Goal: Information Seeking & Learning: Learn about a topic

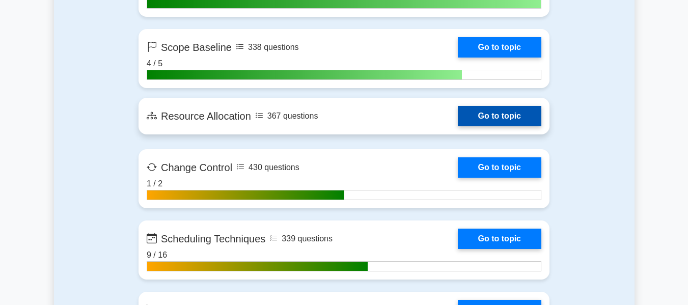
scroll to position [2189, 0]
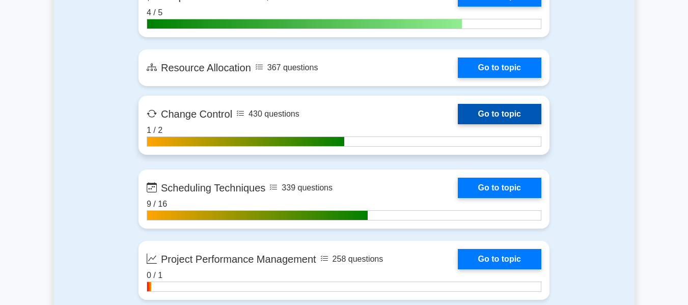
click at [497, 118] on link "Go to topic" at bounding box center [499, 114] width 83 height 20
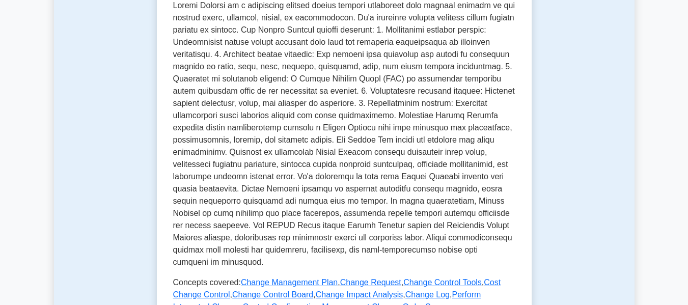
scroll to position [509, 0]
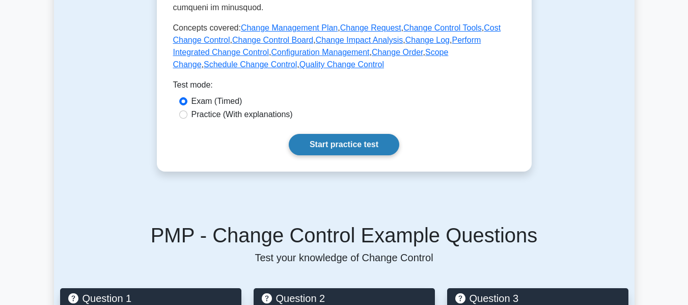
click at [358, 144] on link "Start practice test" at bounding box center [344, 144] width 110 height 21
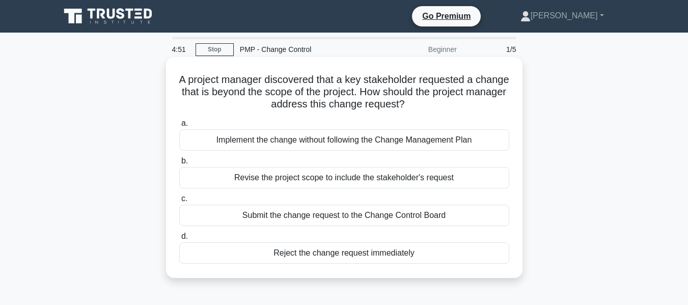
drag, startPoint x: 351, startPoint y: 82, endPoint x: 460, endPoint y: 103, distance: 110.9
click at [460, 103] on h5 "A project manager discovered that a key stakeholder requested a change that is …" at bounding box center [344, 92] width 332 height 38
click at [431, 218] on div "Submit the change request to the Change Control Board" at bounding box center [344, 215] width 330 height 21
click at [179, 202] on input "c. Submit the change request to the Change Control Board" at bounding box center [179, 198] width 0 height 7
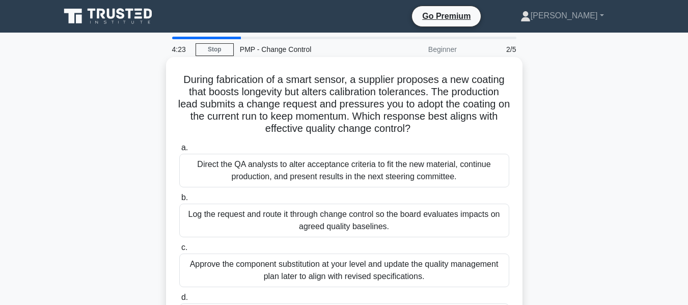
drag, startPoint x: 238, startPoint y: 77, endPoint x: 519, endPoint y: 127, distance: 285.8
click at [519, 127] on div "During fabrication of a smart sensor, a supplier proposes a new coating that bo…" at bounding box center [344, 204] width 356 height 294
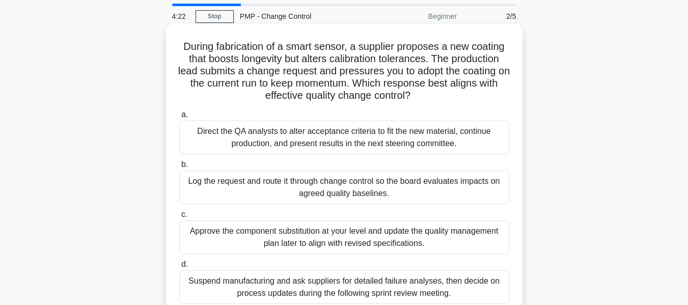
scroll to position [51, 0]
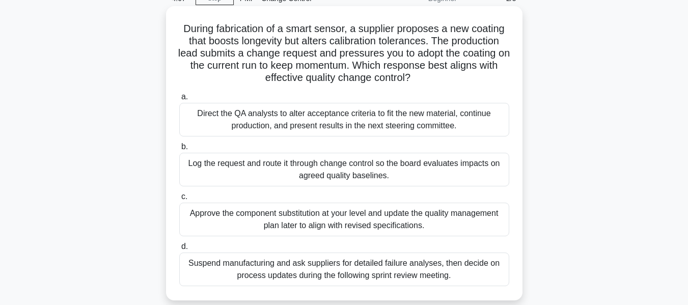
click at [367, 183] on div "Log the request and route it through change control so the board evaluates impa…" at bounding box center [344, 170] width 330 height 34
click at [179, 150] on input "b. Log the request and route it through change control so the board evaluates i…" at bounding box center [179, 147] width 0 height 7
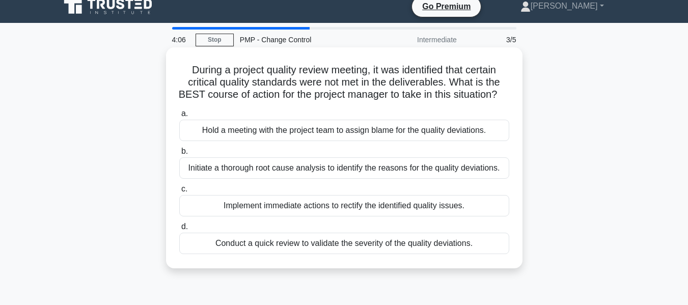
scroll to position [0, 0]
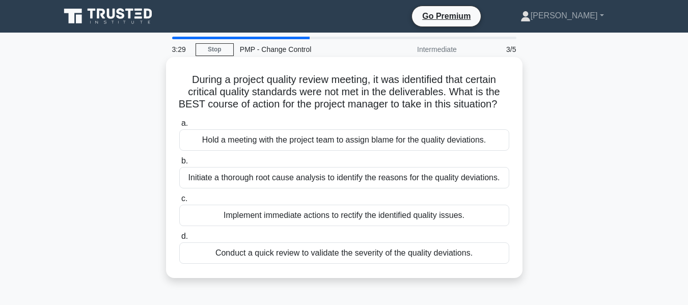
click at [354, 188] on div "Initiate a thorough root cause analysis to identify the reasons for the quality…" at bounding box center [344, 177] width 330 height 21
click at [179, 164] on input "b. Initiate a thorough root cause analysis to identify the reasons for the qual…" at bounding box center [179, 161] width 0 height 7
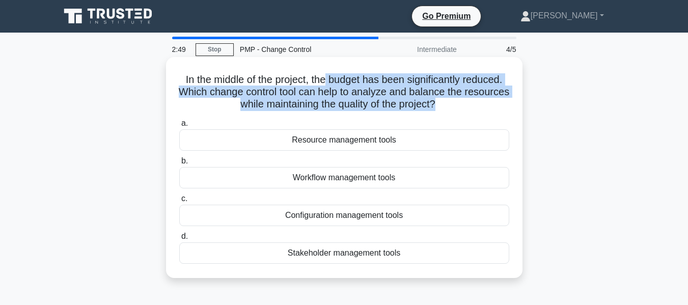
drag, startPoint x: 326, startPoint y: 81, endPoint x: 463, endPoint y: 108, distance: 139.6
click at [463, 108] on h5 "In the middle of the project, the budget has been significantly reduced. Which …" at bounding box center [344, 92] width 332 height 38
click at [419, 93] on h5 "In the middle of the project, the budget has been significantly reduced. Which …" at bounding box center [344, 92] width 332 height 38
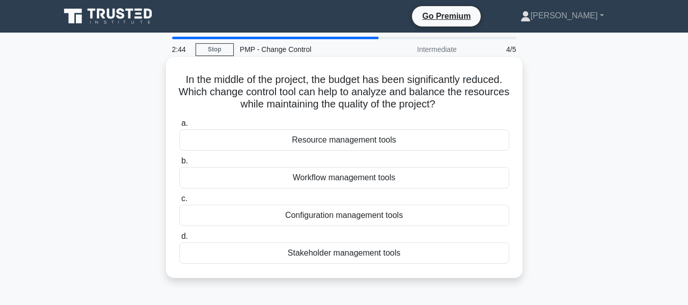
drag, startPoint x: 439, startPoint y: 93, endPoint x: 467, endPoint y: 109, distance: 32.4
click at [467, 109] on h5 "In the middle of the project, the budget has been significantly reduced. Which …" at bounding box center [344, 92] width 332 height 38
click at [394, 138] on div "Resource management tools" at bounding box center [344, 139] width 330 height 21
click at [179, 127] on input "a. Resource management tools" at bounding box center [179, 123] width 0 height 7
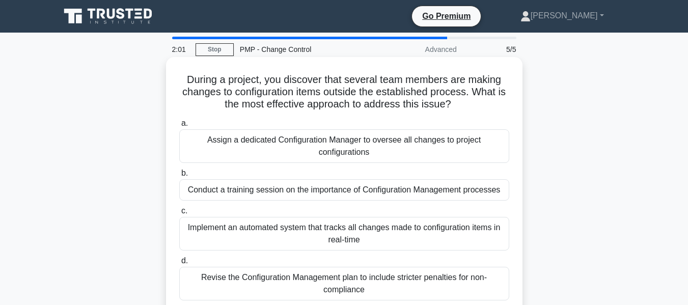
drag, startPoint x: 242, startPoint y: 79, endPoint x: 507, endPoint y: 99, distance: 265.5
click at [507, 99] on h5 "During a project, you discover that several team members are making changes to …" at bounding box center [344, 92] width 332 height 38
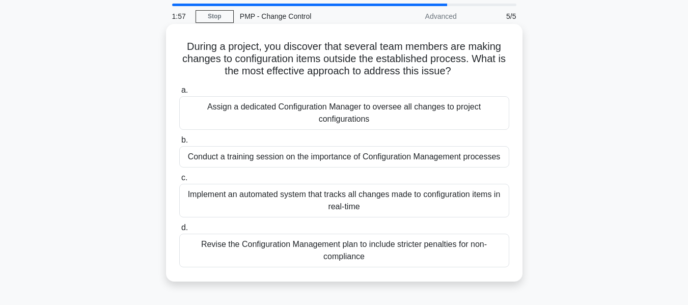
scroll to position [51, 0]
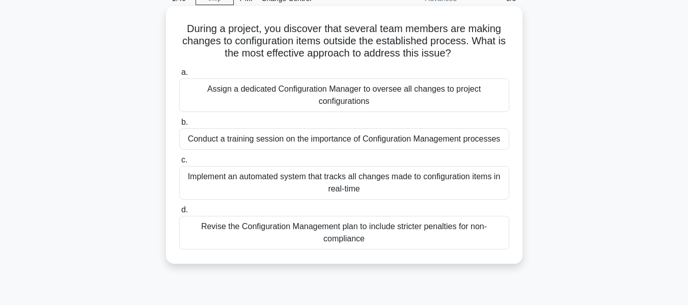
click at [449, 138] on div "Conduct a training session on the importance of Configuration Management proces…" at bounding box center [344, 138] width 330 height 21
click at [179, 126] on input "b. Conduct a training session on the importance of Configuration Management pro…" at bounding box center [179, 122] width 0 height 7
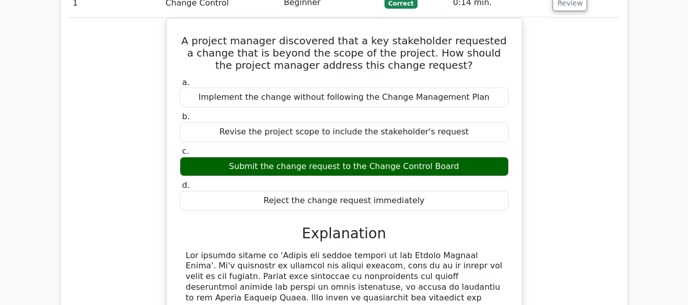
scroll to position [865, 0]
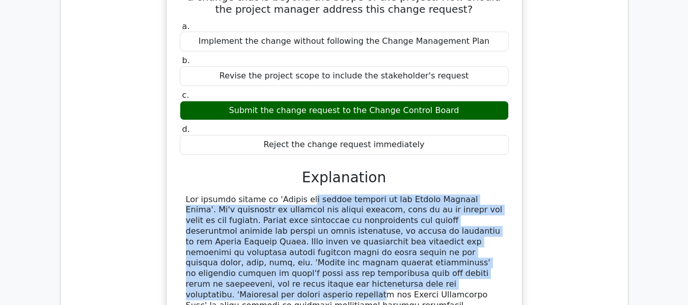
drag, startPoint x: 239, startPoint y: 163, endPoint x: 489, endPoint y: 239, distance: 261.1
click at [489, 240] on div at bounding box center [344, 273] width 317 height 159
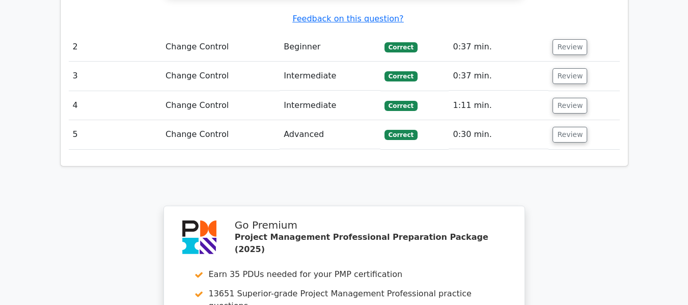
scroll to position [1171, 0]
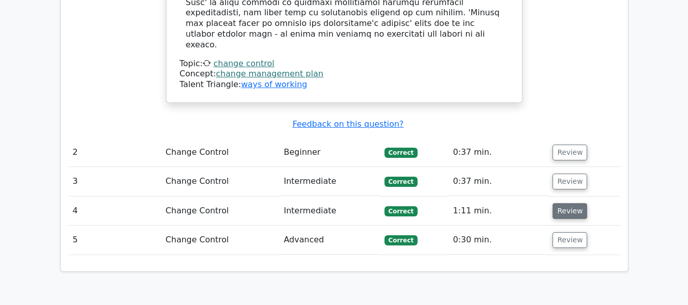
click at [575, 203] on button "Review" at bounding box center [569, 211] width 35 height 16
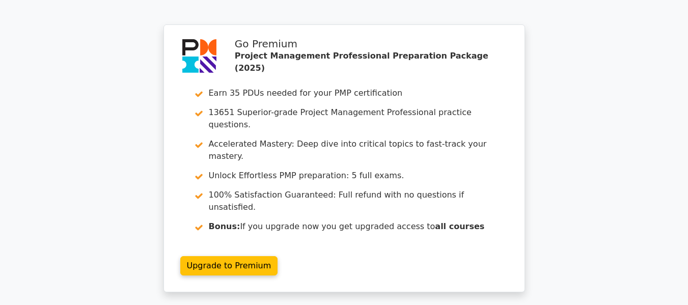
scroll to position [2017, 0]
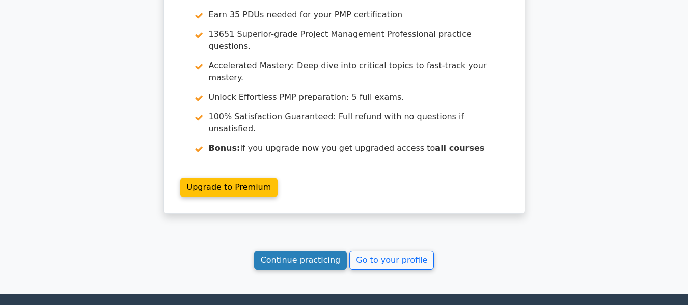
click at [314, 250] on link "Continue practicing" at bounding box center [300, 259] width 93 height 19
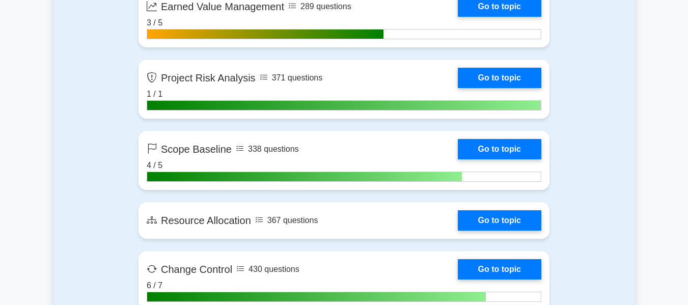
scroll to position [2087, 0]
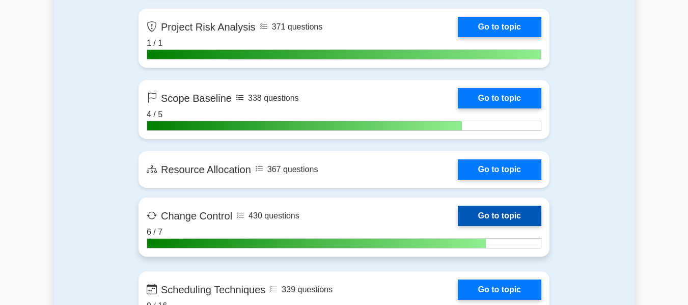
click at [458, 222] on link "Go to topic" at bounding box center [499, 216] width 83 height 20
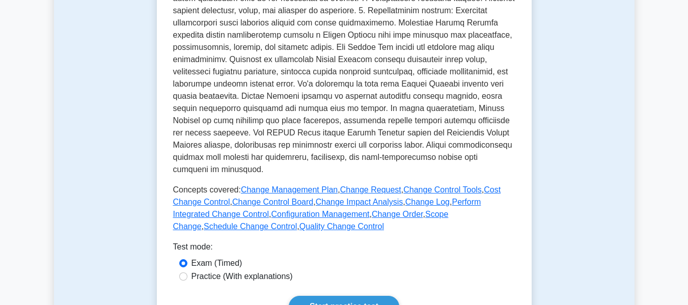
scroll to position [560, 0]
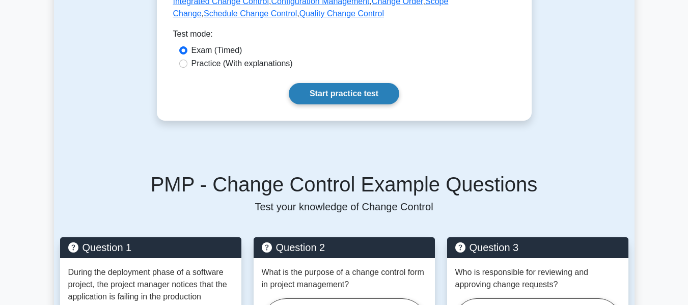
click at [326, 98] on link "Start practice test" at bounding box center [344, 93] width 110 height 21
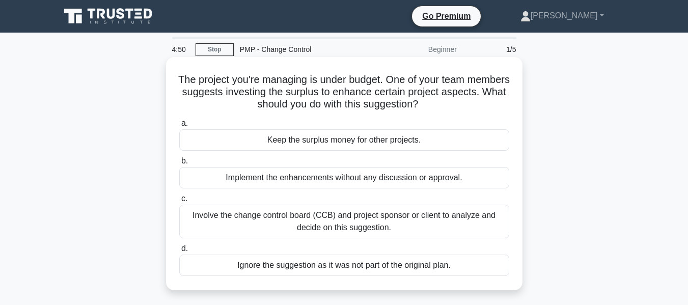
drag, startPoint x: 199, startPoint y: 82, endPoint x: 493, endPoint y: 102, distance: 294.9
click at [493, 102] on h5 "The project you're managing is under budget. One of your team members suggests …" at bounding box center [344, 92] width 332 height 38
click at [455, 116] on div "a. Keep the surplus money for other projects. b. Implement the enhancements wit…" at bounding box center [344, 196] width 342 height 163
click at [362, 225] on div "Involve the change control board (CCB) and project sponsor or client to analyze…" at bounding box center [344, 222] width 330 height 34
click at [179, 202] on input "c. Involve the change control board (CCB) and project sponsor or client to anal…" at bounding box center [179, 198] width 0 height 7
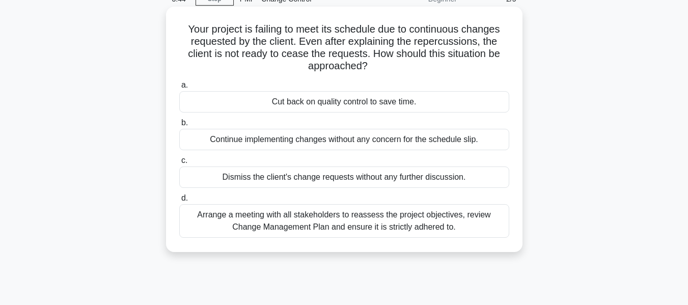
scroll to position [51, 0]
drag, startPoint x: 226, startPoint y: 33, endPoint x: 380, endPoint y: 65, distance: 157.2
click at [380, 65] on h5 "Your project is failing to meet its schedule due to continuous changes requeste…" at bounding box center [344, 47] width 332 height 50
click at [359, 221] on div "Arrange a meeting with all stakeholders to reassess the project objectives, rev…" at bounding box center [344, 221] width 330 height 34
click at [179, 201] on input "d. Arrange a meeting with all stakeholders to reassess the project objectives, …" at bounding box center [179, 197] width 0 height 7
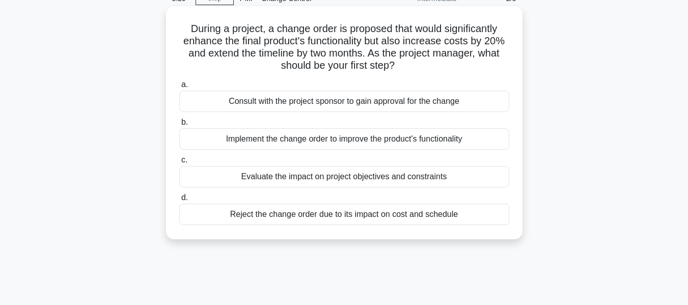
scroll to position [0, 0]
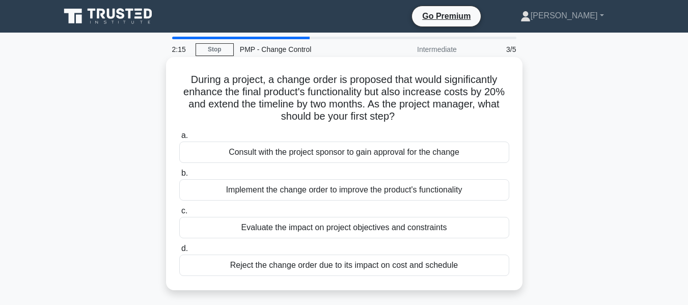
drag, startPoint x: 371, startPoint y: 104, endPoint x: 397, endPoint y: 117, distance: 28.9
click at [397, 117] on h5 "During a project, a change order is proposed that would significantly enhance t…" at bounding box center [344, 98] width 332 height 50
click at [308, 221] on div "Evaluate the impact on project objectives and constraints" at bounding box center [344, 227] width 330 height 21
click at [179, 214] on input "c. Evaluate the impact on project objectives and constraints" at bounding box center [179, 211] width 0 height 7
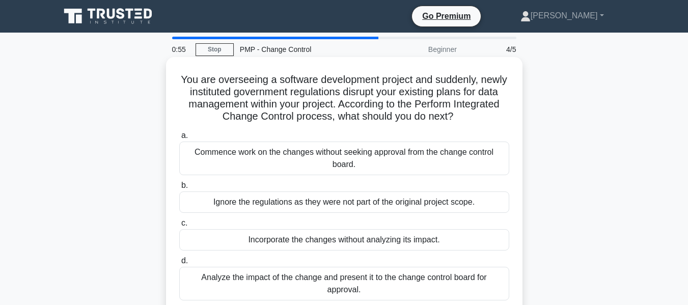
click at [345, 284] on div "Analyze the impact of the change and present it to the change control board for…" at bounding box center [344, 284] width 330 height 34
click at [179, 264] on input "d. Analyze the impact of the change and present it to the change control board …" at bounding box center [179, 261] width 0 height 7
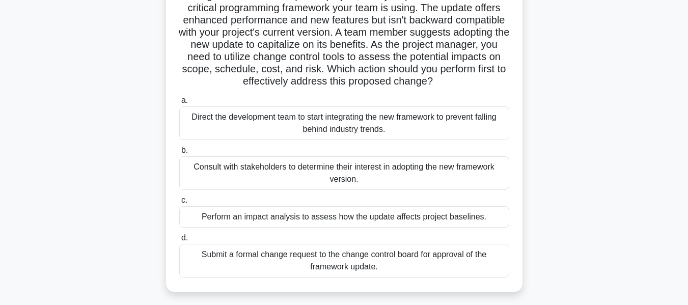
scroll to position [102, 0]
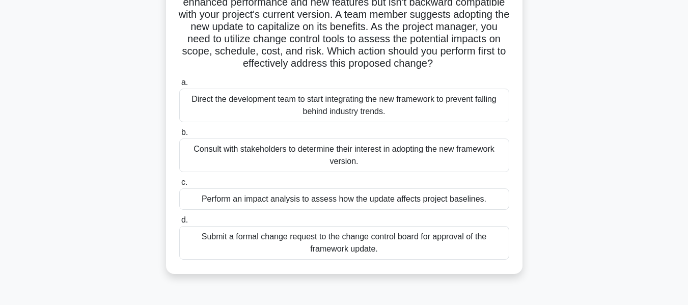
click at [352, 260] on div "Submit a formal change request to the change control board for approval of the …" at bounding box center [344, 243] width 330 height 34
click at [179, 223] on input "d. Submit a formal change request to the change control board for approval of t…" at bounding box center [179, 220] width 0 height 7
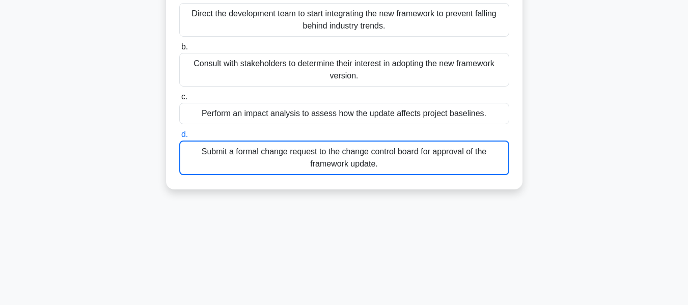
scroll to position [245, 0]
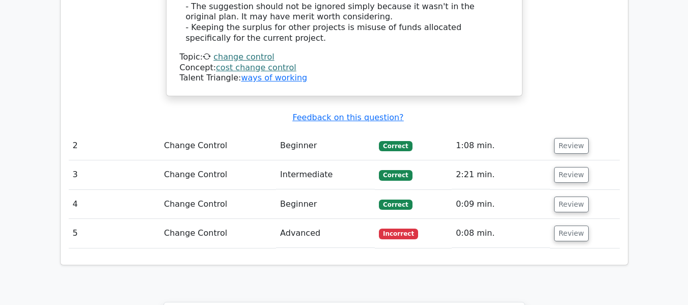
scroll to position [1273, 0]
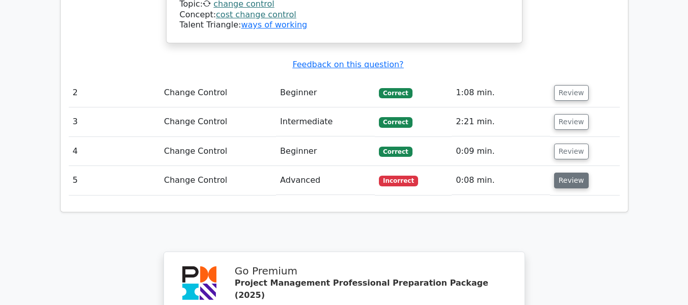
click at [568, 173] on button "Review" at bounding box center [571, 181] width 35 height 16
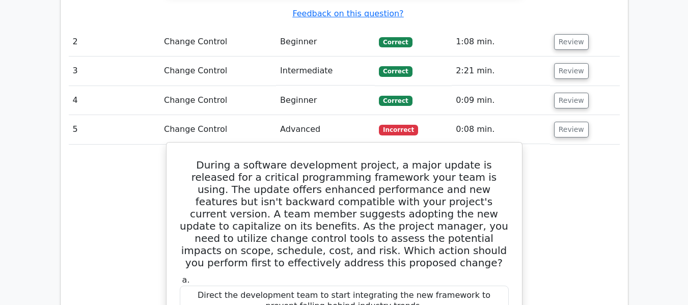
scroll to position [1375, 0]
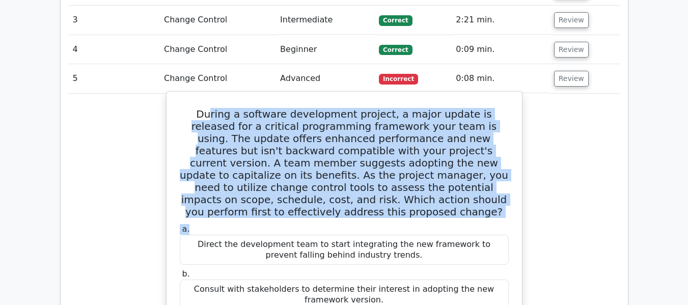
drag, startPoint x: 253, startPoint y: 92, endPoint x: 496, endPoint y: 175, distance: 256.6
click at [384, 167] on h5 "During a software development project, a major update is released for a critica…" at bounding box center [344, 163] width 331 height 110
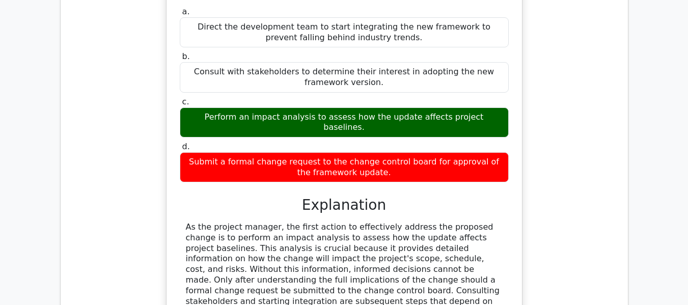
scroll to position [1578, 0]
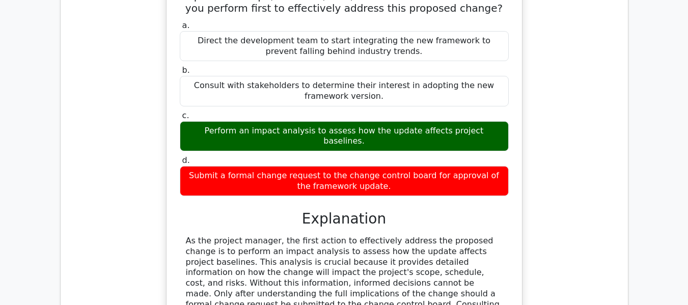
drag, startPoint x: 221, startPoint y: 80, endPoint x: 489, endPoint y: 87, distance: 267.9
click at [489, 121] on div "Perform an impact analysis to assess how the update affects project baselines." at bounding box center [344, 136] width 329 height 31
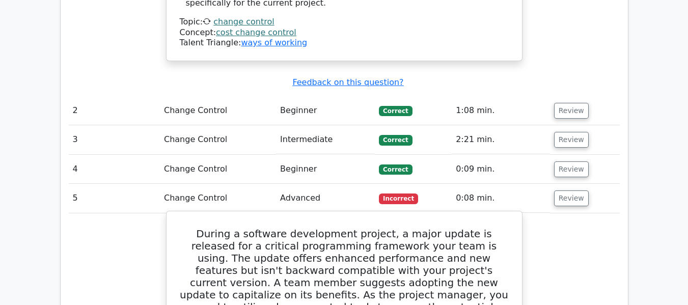
scroll to position [1306, 0]
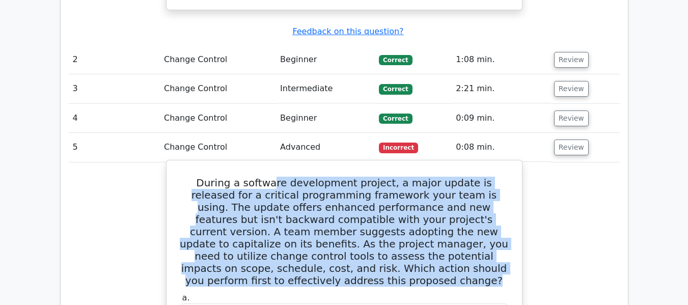
drag, startPoint x: 253, startPoint y: 150, endPoint x: 511, endPoint y: 231, distance: 271.0
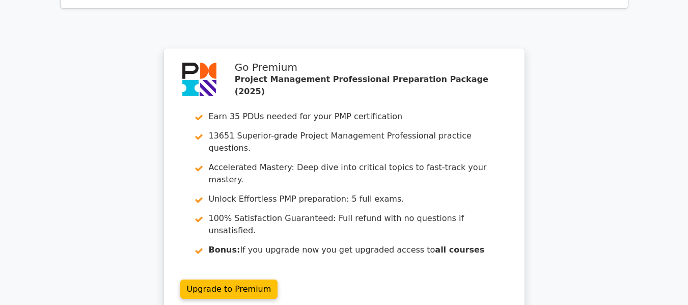
scroll to position [2019, 0]
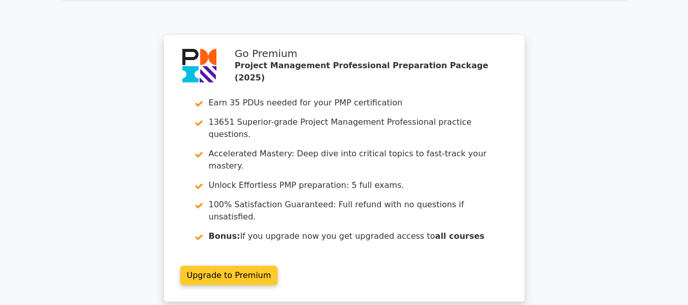
click at [278, 266] on link "Upgrade to Premium" at bounding box center [229, 275] width 98 height 19
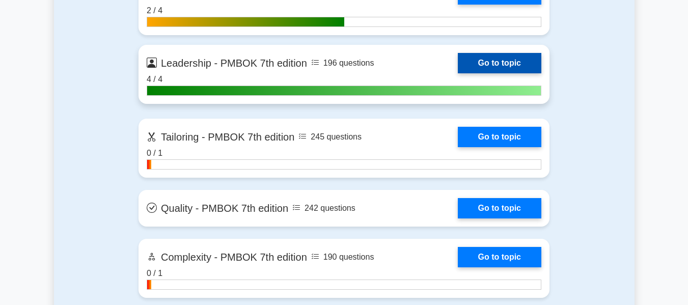
scroll to position [3055, 0]
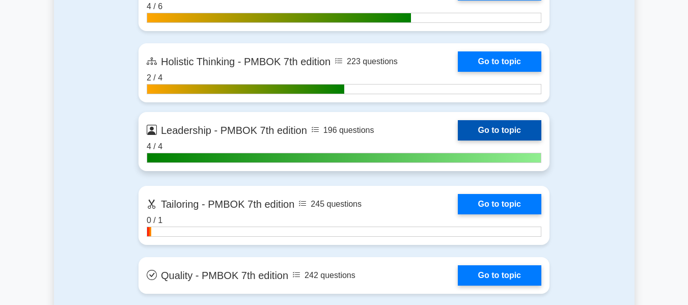
click at [501, 127] on link "Go to topic" at bounding box center [499, 130] width 83 height 20
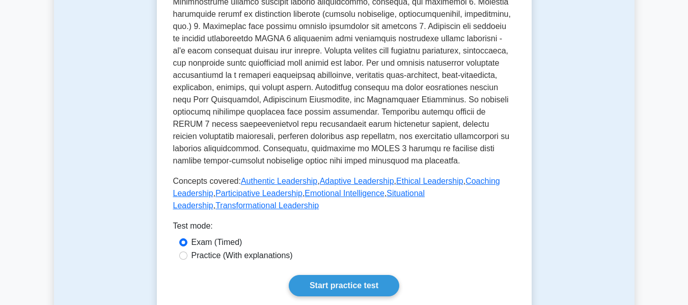
scroll to position [509, 0]
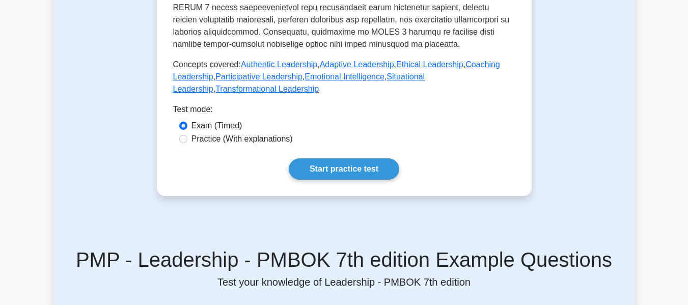
click at [370, 169] on link "Start practice test" at bounding box center [344, 168] width 110 height 21
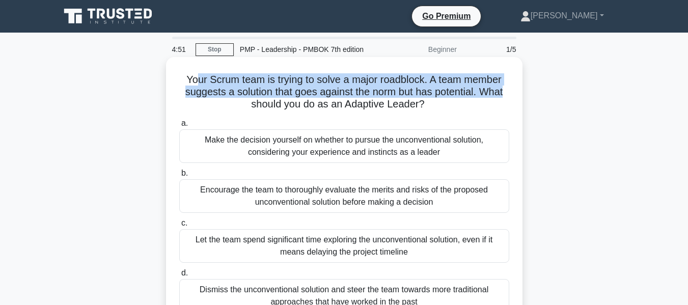
drag, startPoint x: 190, startPoint y: 74, endPoint x: 507, endPoint y: 89, distance: 317.0
click at [507, 89] on h5 "Your Scrum team is trying to solve a major roadblock. A team member suggests a …" at bounding box center [344, 92] width 332 height 38
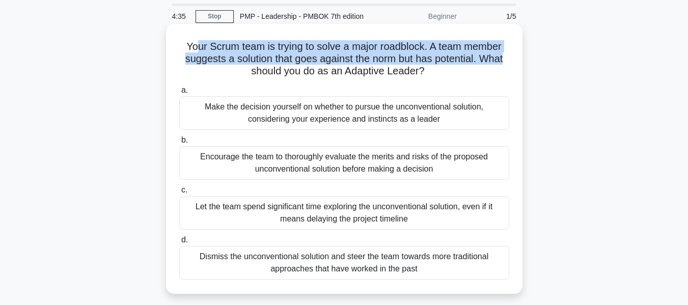
scroll to position [51, 0]
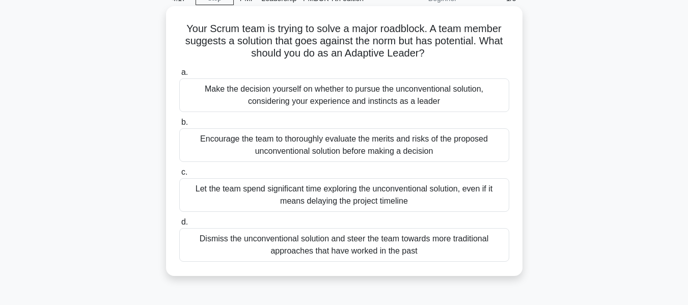
click at [218, 154] on div "Encourage the team to thoroughly evaluate the merits and risks of the proposed …" at bounding box center [344, 145] width 330 height 34
click at [179, 126] on input "b. Encourage the team to thoroughly evaluate the merits and risks of the propos…" at bounding box center [179, 122] width 0 height 7
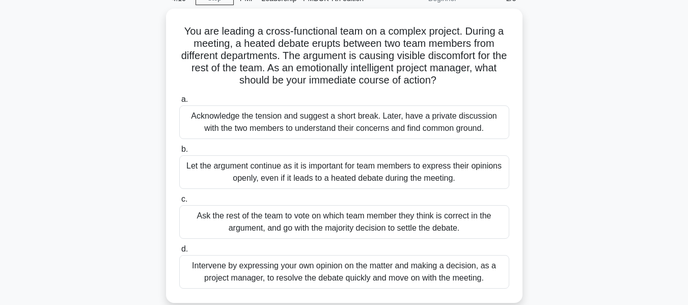
scroll to position [0, 0]
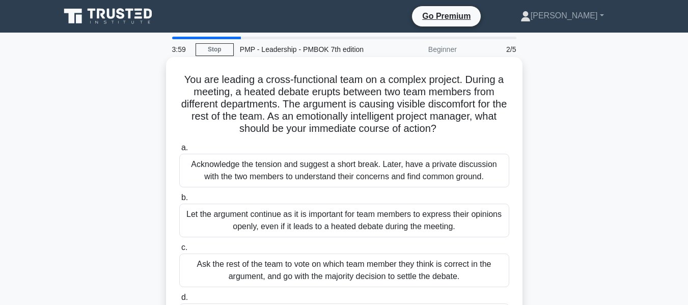
drag, startPoint x: 223, startPoint y: 81, endPoint x: 475, endPoint y: 129, distance: 256.1
click at [475, 129] on h5 "You are leading a cross-functional team on a complex project. During a meeting,…" at bounding box center [344, 104] width 332 height 62
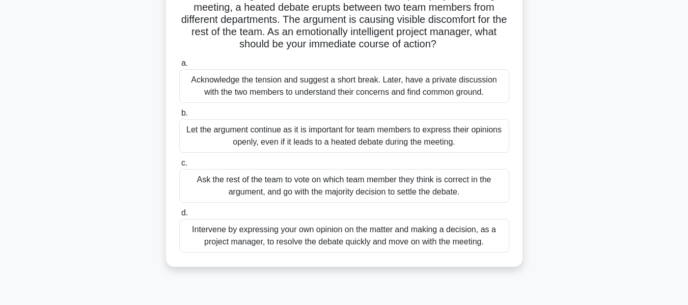
scroll to position [102, 0]
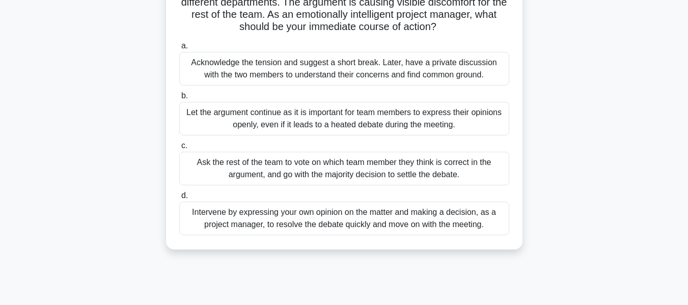
click at [302, 225] on div "Intervene by expressing your own opinion on the matter and making a decision, a…" at bounding box center [344, 219] width 330 height 34
click at [179, 199] on input "d. Intervene by expressing your own opinion on the matter and making a decision…" at bounding box center [179, 195] width 0 height 7
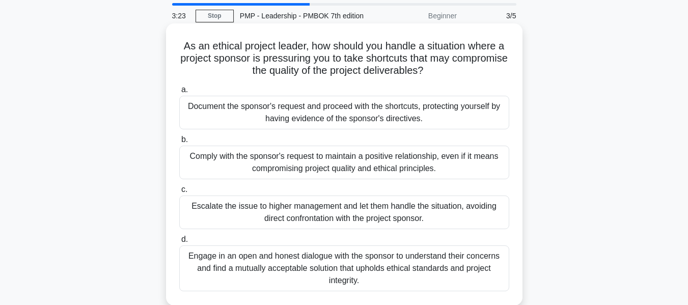
scroll to position [51, 0]
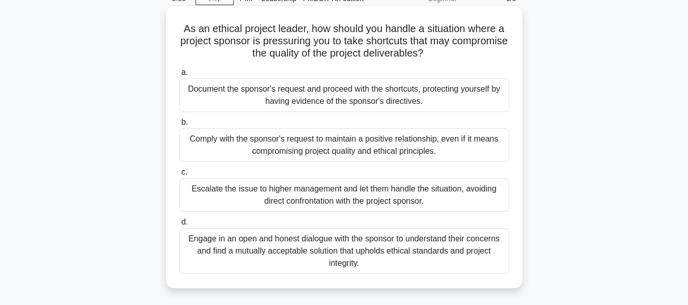
click at [380, 250] on div "Engage in an open and honest dialogue with the sponsor to understand their conc…" at bounding box center [344, 251] width 330 height 46
click at [179, 226] on input "d. Engage in an open and honest dialogue with the sponsor to understand their c…" at bounding box center [179, 222] width 0 height 7
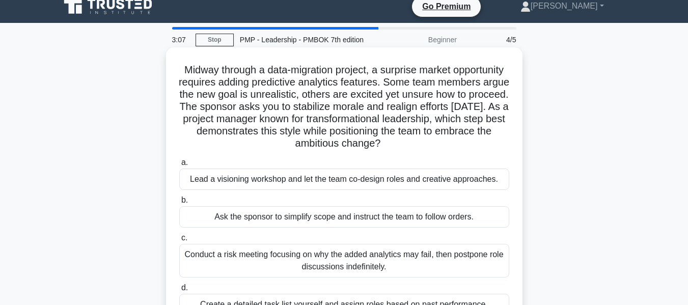
scroll to position [0, 0]
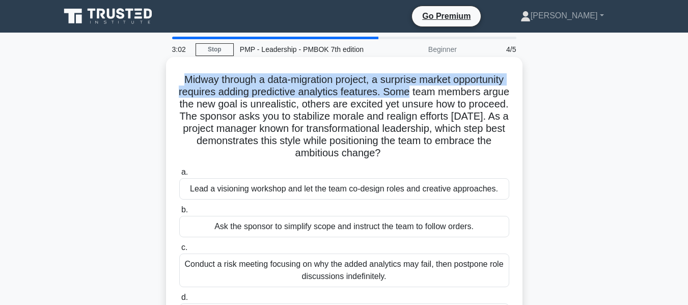
drag, startPoint x: 207, startPoint y: 86, endPoint x: 478, endPoint y: 88, distance: 270.8
click at [478, 88] on h5 "Midway through a data-migration project, a surprise market opportunity requires…" at bounding box center [344, 116] width 332 height 87
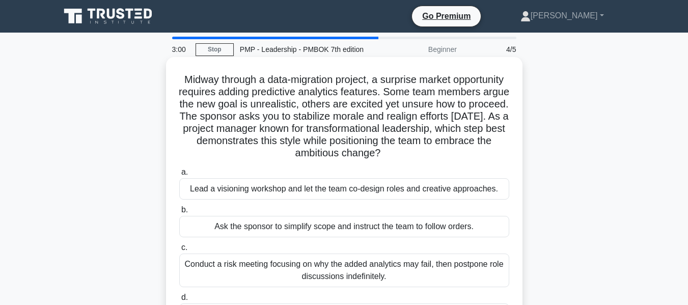
click at [340, 101] on h5 "Midway through a data-migration project, a surprise market opportunity requires…" at bounding box center [344, 116] width 332 height 87
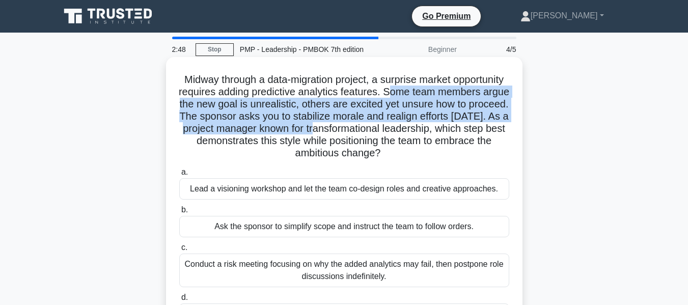
drag, startPoint x: 456, startPoint y: 95, endPoint x: 457, endPoint y: 126, distance: 31.6
click at [457, 126] on h5 "Midway through a data-migration project, a surprise market opportunity requires…" at bounding box center [344, 116] width 332 height 87
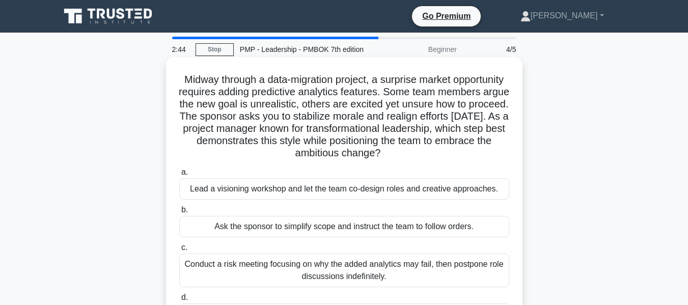
click at [235, 143] on h5 "Midway through a data-migration project, a surprise market opportunity requires…" at bounding box center [344, 116] width 332 height 87
drag, startPoint x: 265, startPoint y: 143, endPoint x: 189, endPoint y: 143, distance: 75.3
click at [189, 143] on h5 "Midway through a data-migration project, a surprise market opportunity requires…" at bounding box center [344, 116] width 332 height 87
drag, startPoint x: 186, startPoint y: 143, endPoint x: 313, endPoint y: 143, distance: 126.8
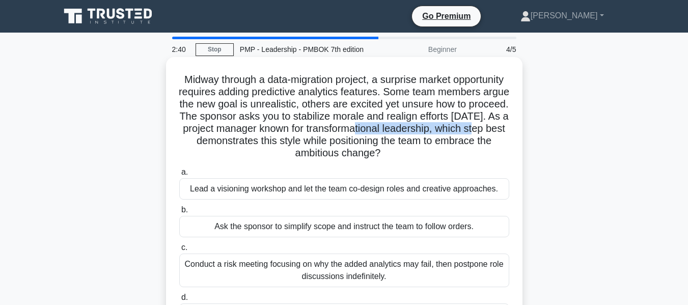
click at [314, 143] on h5 "Midway through a data-migration project, a surprise market opportunity requires…" at bounding box center [344, 116] width 332 height 87
copy h5 "transformational leadership"
click at [338, 146] on h5 "Midway through a data-migration project, a surprise market opportunity requires…" at bounding box center [344, 116] width 332 height 87
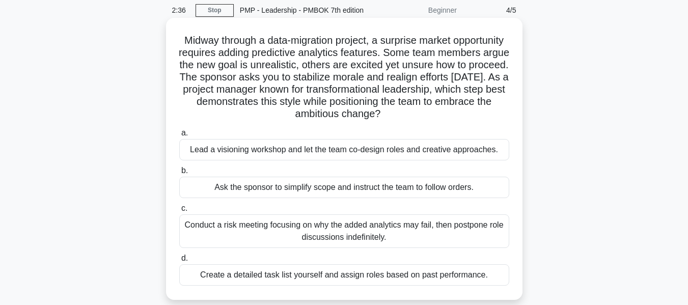
scroll to position [51, 0]
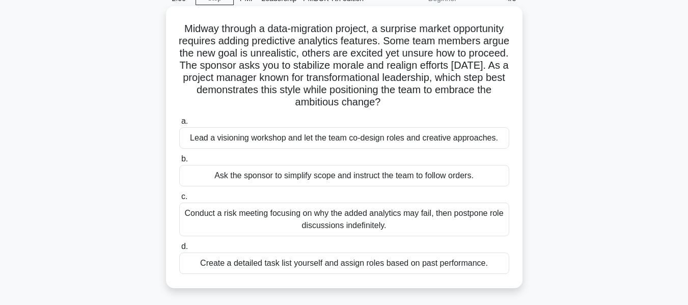
click at [338, 144] on div "Lead a visioning workshop and let the team co-design roles and creative approac…" at bounding box center [344, 137] width 330 height 21
click at [179, 125] on input "a. Lead a visioning workshop and let the team co-design roles and creative appr…" at bounding box center [179, 121] width 0 height 7
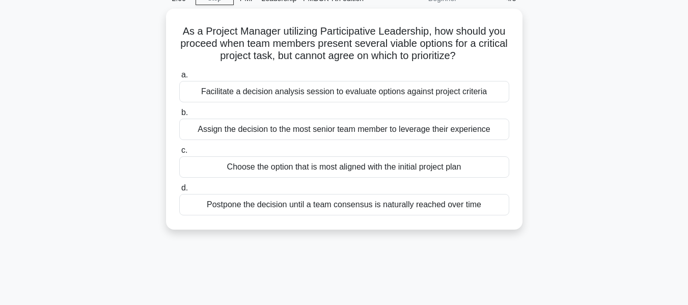
scroll to position [0, 0]
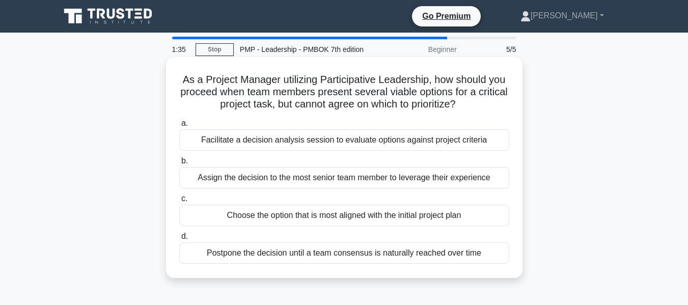
click at [269, 144] on div "Facilitate a decision analysis session to evaluate options against project crit…" at bounding box center [344, 139] width 330 height 21
click at [179, 127] on input "a. Facilitate a decision analysis session to evaluate options against project c…" at bounding box center [179, 123] width 0 height 7
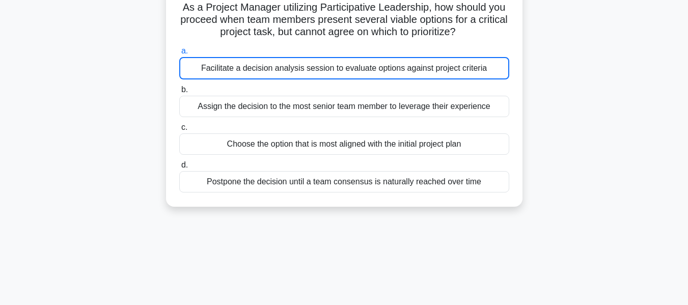
scroll to position [136, 0]
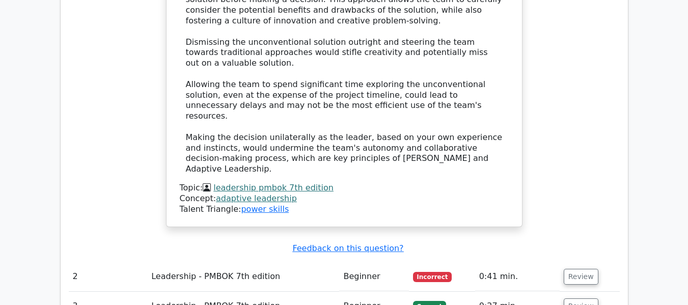
scroll to position [1222, 0]
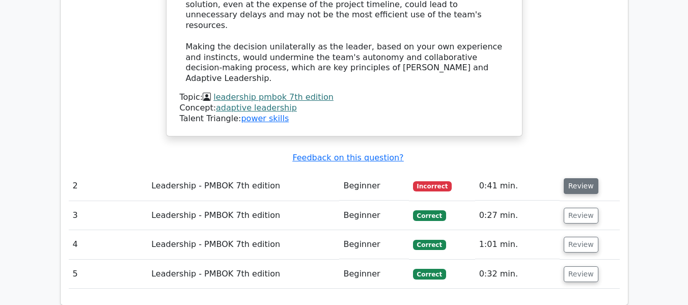
click at [581, 178] on button "Review" at bounding box center [581, 186] width 35 height 16
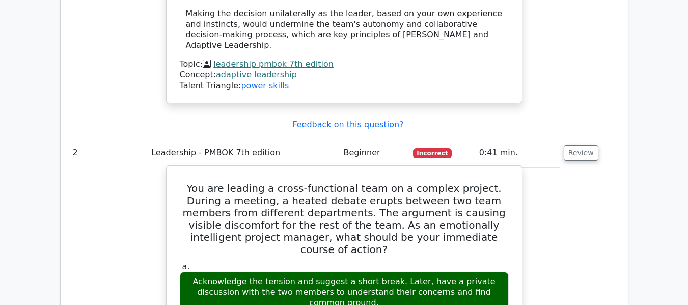
scroll to position [1273, 0]
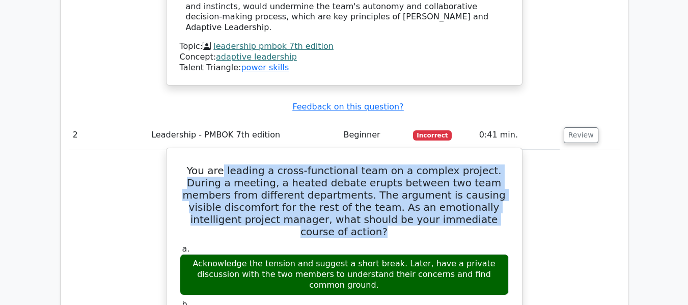
drag, startPoint x: 214, startPoint y: 119, endPoint x: 438, endPoint y: 159, distance: 227.1
click at [477, 164] on h5 "You are leading a cross-functional team on a complex project. During a meeting,…" at bounding box center [344, 200] width 331 height 73
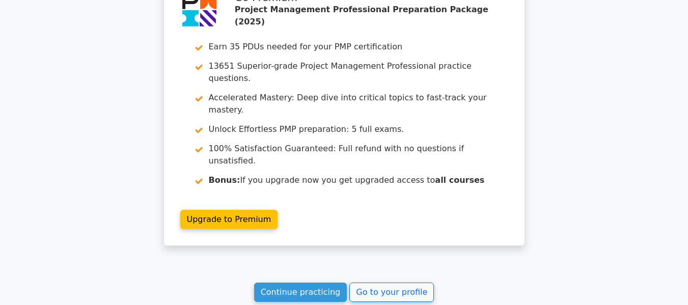
scroll to position [2221, 0]
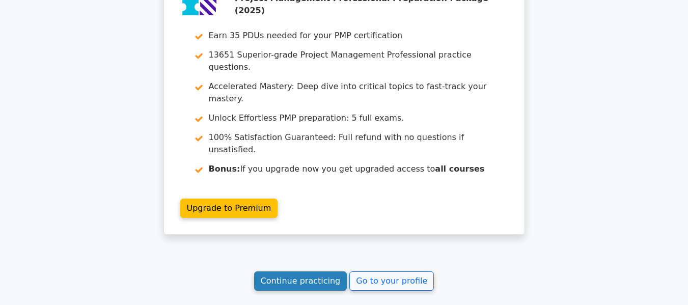
click at [314, 271] on link "Continue practicing" at bounding box center [300, 280] width 93 height 19
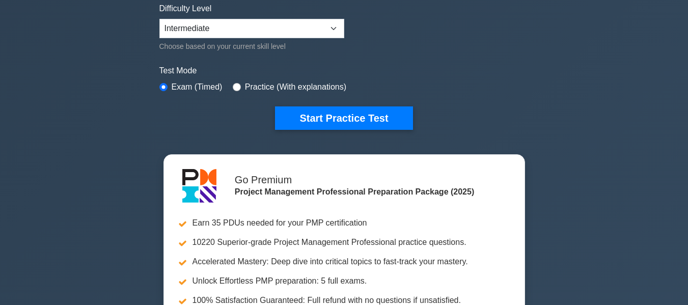
scroll to position [255, 0]
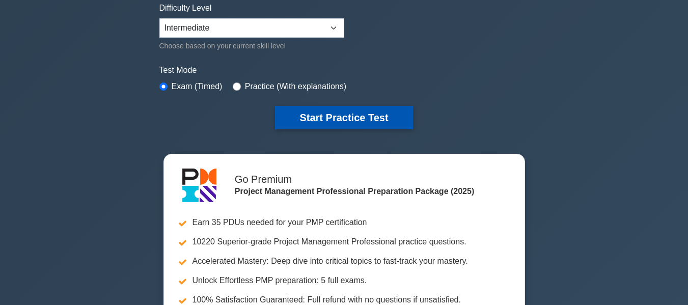
click at [325, 119] on button "Start Practice Test" at bounding box center [343, 117] width 137 height 23
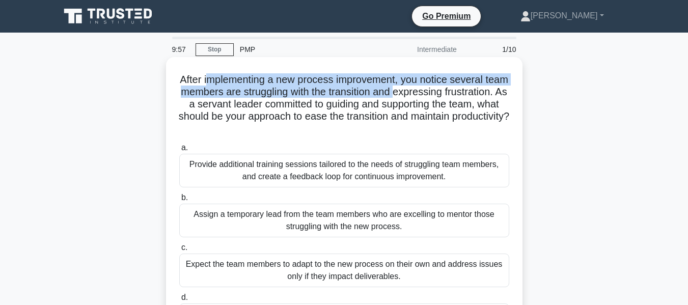
drag, startPoint x: 219, startPoint y: 78, endPoint x: 444, endPoint y: 87, distance: 224.7
click at [444, 87] on h5 "After implementing a new process improvement, you notice several team members a…" at bounding box center [344, 104] width 332 height 62
drag, startPoint x: 236, startPoint y: 103, endPoint x: 507, endPoint y: 127, distance: 271.3
click at [507, 127] on h5 "After implementing a new process improvement, you notice several team members a…" at bounding box center [344, 104] width 332 height 62
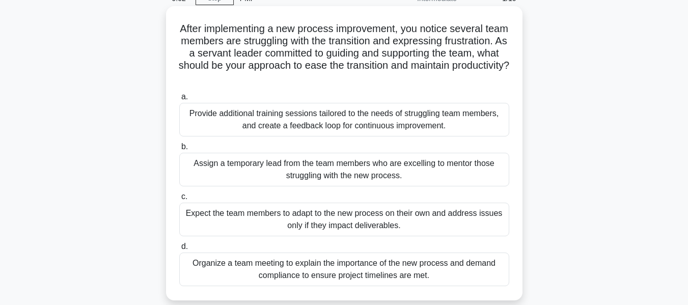
click at [348, 133] on div "Provide additional training sessions tailored to the needs of struggling team m…" at bounding box center [344, 120] width 330 height 34
click at [179, 100] on input "a. Provide additional training sessions tailored to the needs of struggling tea…" at bounding box center [179, 97] width 0 height 7
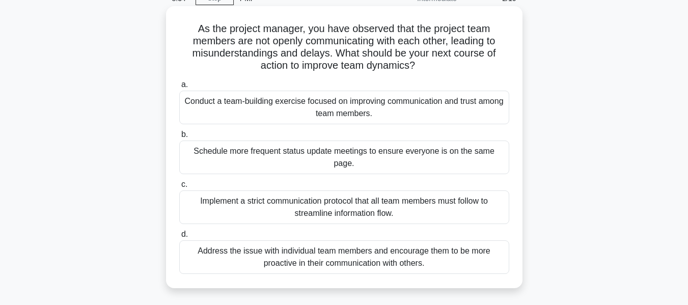
click at [352, 240] on div "Address the issue with individual team members and encourage them to be more pr…" at bounding box center [344, 257] width 330 height 34
click at [179, 238] on input "d. Address the issue with individual team members and encourage them to be more…" at bounding box center [179, 234] width 0 height 7
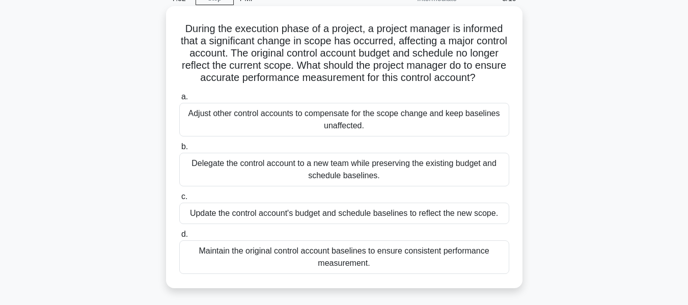
click at [350, 273] on div "Maintain the original control account baselines to ensure consistent performanc…" at bounding box center [344, 257] width 330 height 34
click at [179, 238] on input "d. Maintain the original control account baselines to ensure consistent perform…" at bounding box center [179, 234] width 0 height 7
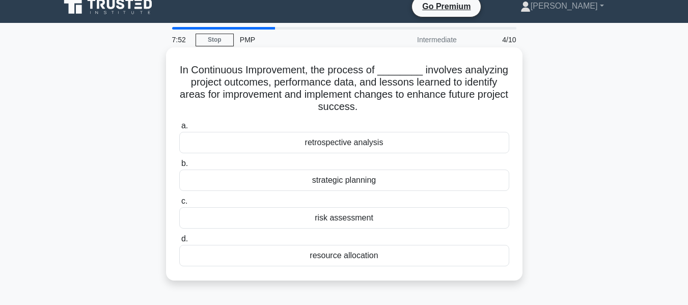
scroll to position [0, 0]
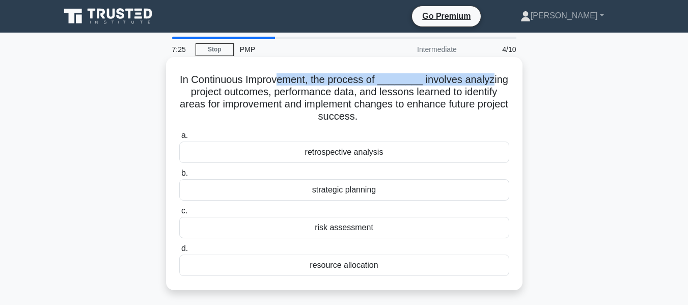
drag, startPoint x: 281, startPoint y: 79, endPoint x: 491, endPoint y: 80, distance: 210.3
click at [491, 80] on h5 "In Continuous Improvement, the process of ________ involves analyzing project o…" at bounding box center [344, 98] width 332 height 50
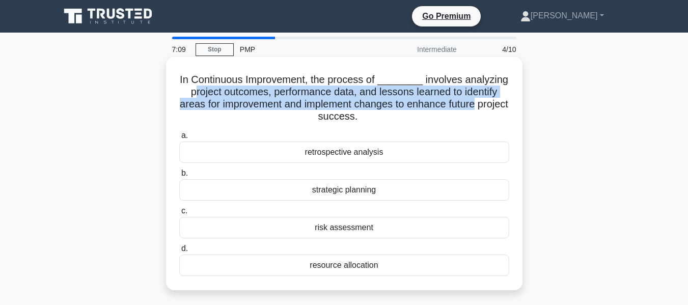
drag, startPoint x: 193, startPoint y: 94, endPoint x: 507, endPoint y: 110, distance: 313.5
click at [507, 110] on h5 "In Continuous Improvement, the process of ________ involves analyzing project o…" at bounding box center [344, 98] width 332 height 50
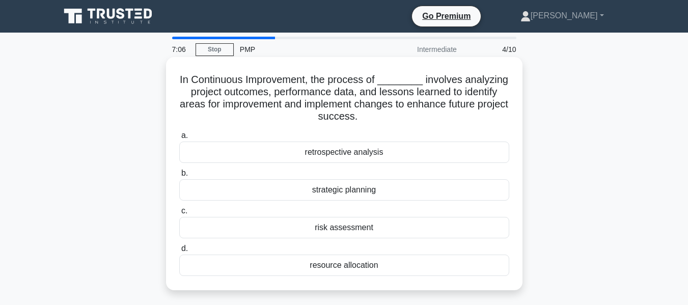
click at [362, 156] on div "retrospective analysis" at bounding box center [344, 152] width 330 height 21
click at [179, 139] on input "a. retrospective analysis" at bounding box center [179, 135] width 0 height 7
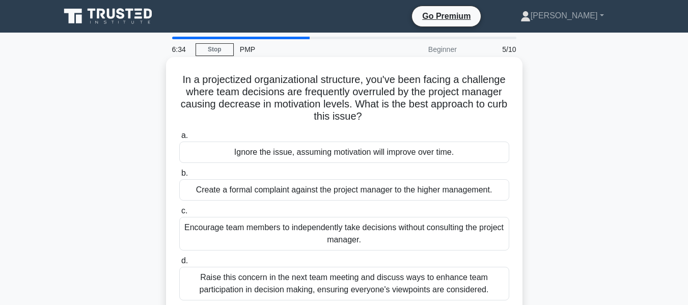
scroll to position [51, 0]
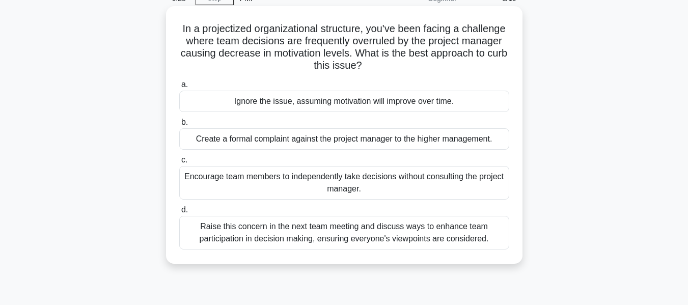
click at [255, 245] on div "Raise this concern in the next team meeting and discuss ways to enhance team pa…" at bounding box center [344, 233] width 330 height 34
click at [179, 213] on input "d. Raise this concern in the next team meeting and discuss ways to enhance team…" at bounding box center [179, 210] width 0 height 7
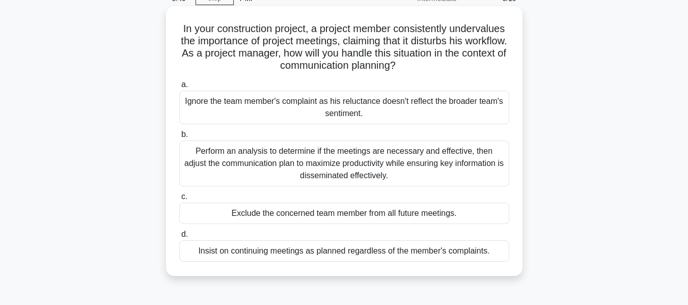
click at [313, 170] on div "Perform an analysis to determine if the meetings are necessary and effective, t…" at bounding box center [344, 164] width 330 height 46
click at [179, 138] on input "b. Perform an analysis to determine if the meetings are necessary and effective…" at bounding box center [179, 134] width 0 height 7
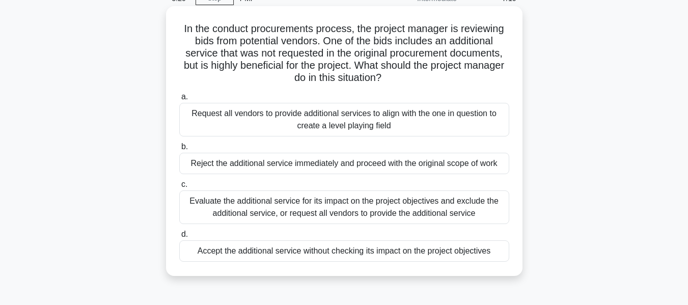
click at [303, 205] on div "Evaluate the additional service for its impact on the project objectives and ex…" at bounding box center [344, 207] width 330 height 34
click at [179, 188] on input "c. Evaluate the additional service for its impact on the project objectives and…" at bounding box center [179, 184] width 0 height 7
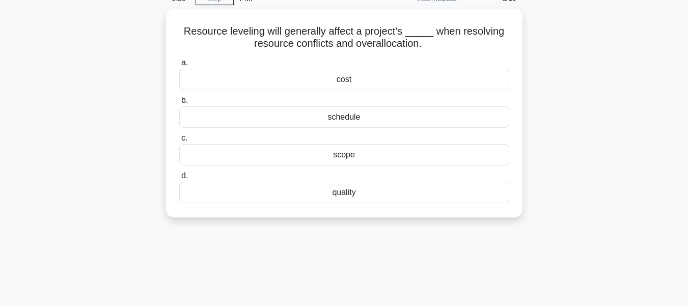
scroll to position [0, 0]
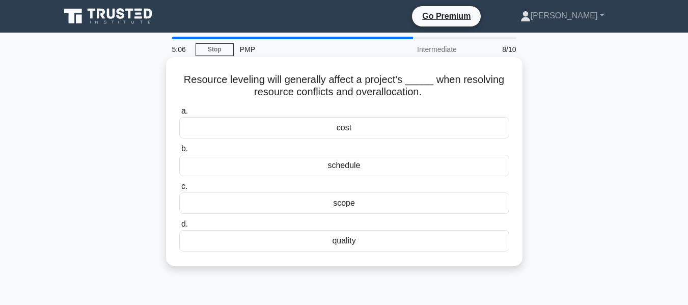
click at [295, 170] on div "schedule" at bounding box center [344, 165] width 330 height 21
click at [179, 152] on input "b. schedule" at bounding box center [179, 149] width 0 height 7
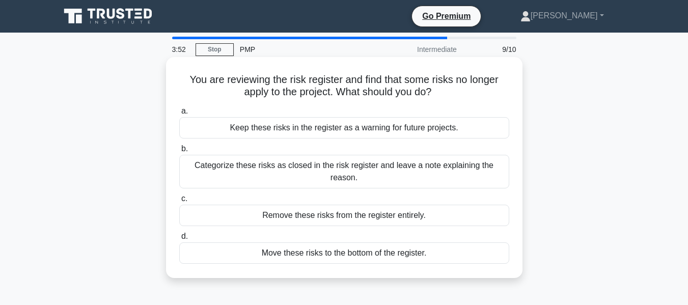
click at [297, 177] on div "Categorize these risks as closed in the risk register and leave a note explaini…" at bounding box center [344, 172] width 330 height 34
click at [179, 152] on input "b. Categorize these risks as closed in the risk register and leave a note expla…" at bounding box center [179, 149] width 0 height 7
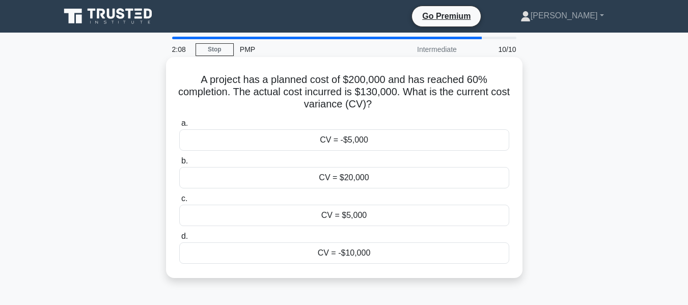
click at [357, 254] on div "CV = -$10,000" at bounding box center [344, 252] width 330 height 21
click at [179, 240] on input "d. CV = -$10,000" at bounding box center [179, 236] width 0 height 7
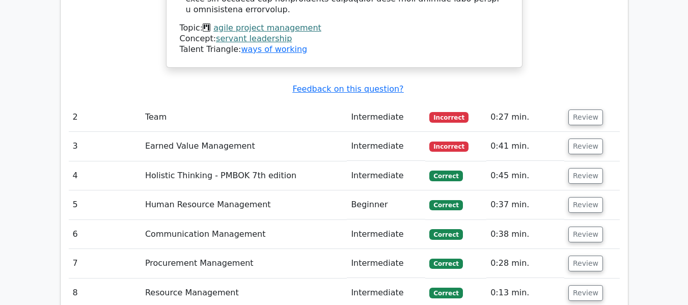
scroll to position [1425, 0]
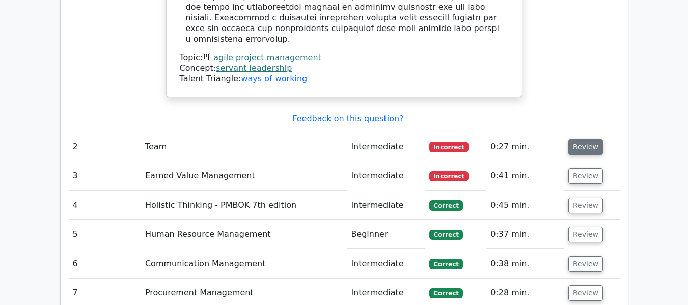
click at [583, 139] on button "Review" at bounding box center [585, 147] width 35 height 16
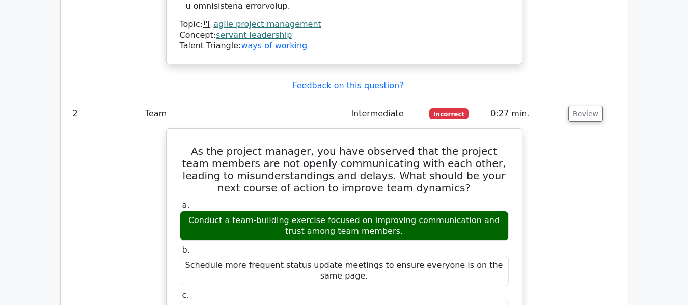
scroll to position [1476, 0]
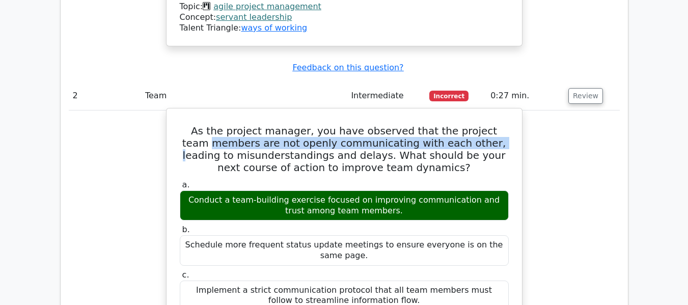
drag, startPoint x: 189, startPoint y: 83, endPoint x: 458, endPoint y: 84, distance: 268.8
click at [458, 125] on h5 "As the project manager, you have observed that the project team members are not…" at bounding box center [344, 149] width 331 height 49
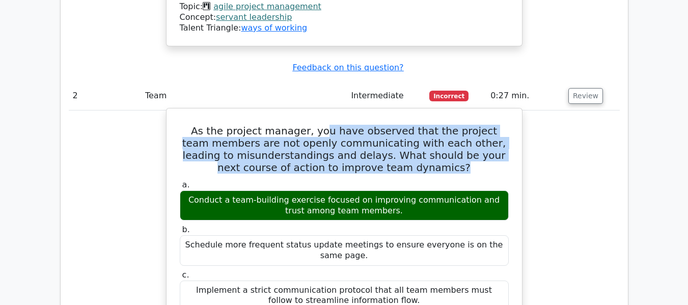
drag, startPoint x: 319, startPoint y: 72, endPoint x: 502, endPoint y: 108, distance: 186.8
click at [502, 125] on h5 "As the project manager, you have observed that the project team members are not…" at bounding box center [344, 149] width 331 height 49
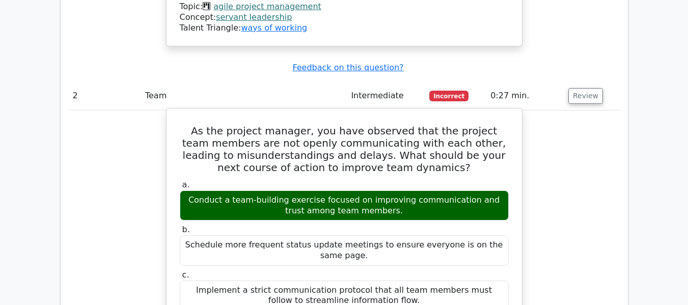
click at [336, 190] on div "Conduct a team-building exercise focused on improving communication and trust a…" at bounding box center [344, 205] width 329 height 31
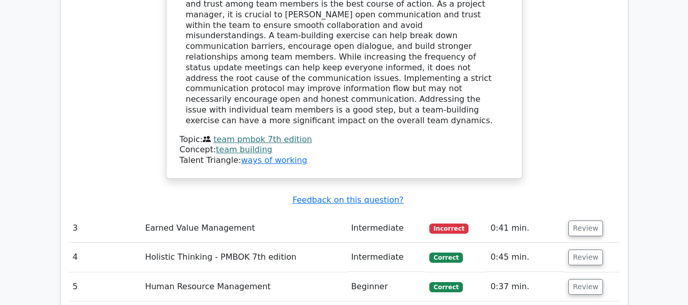
scroll to position [1935, 0]
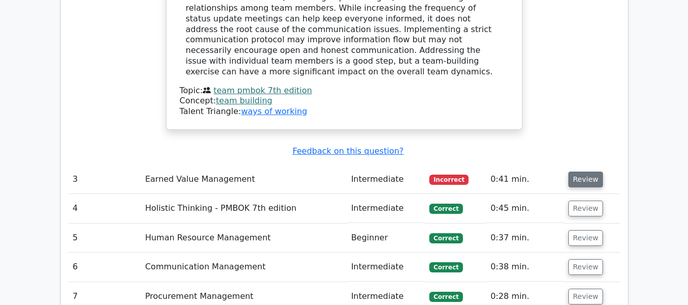
click at [580, 172] on button "Review" at bounding box center [585, 180] width 35 height 16
click at [581, 172] on button "Review" at bounding box center [585, 180] width 35 height 16
click at [575, 172] on button "Review" at bounding box center [585, 180] width 35 height 16
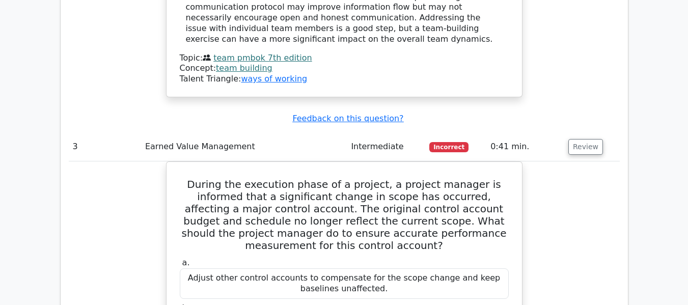
scroll to position [1985, 0]
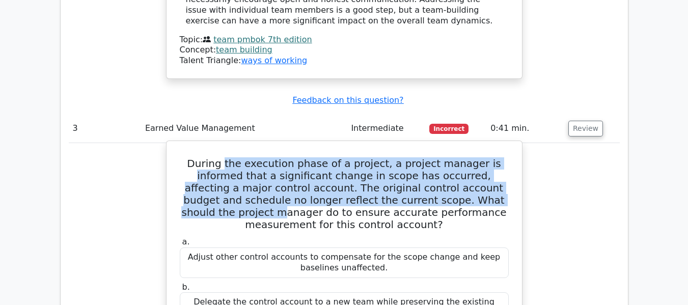
drag, startPoint x: 214, startPoint y: 83, endPoint x: 455, endPoint y: 120, distance: 243.6
click at [455, 157] on h5 "During the execution phase of a project, a project manager is informed that a s…" at bounding box center [344, 193] width 331 height 73
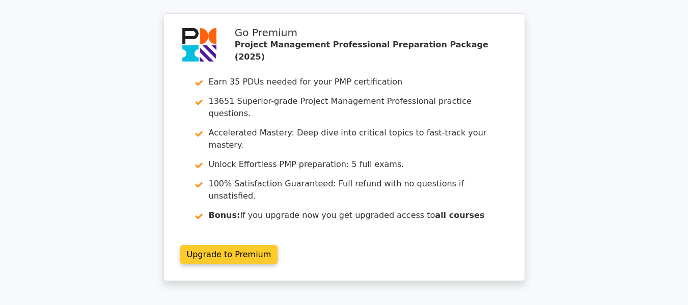
scroll to position [2991, 0]
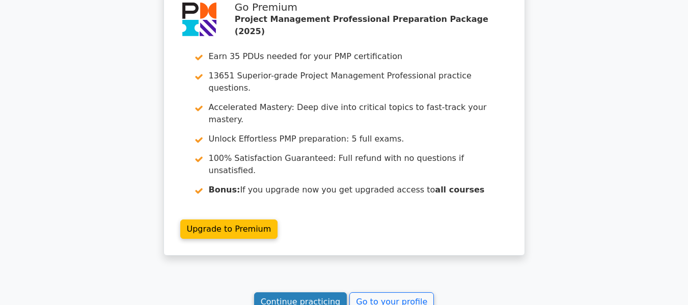
click at [302, 292] on link "Continue practicing" at bounding box center [300, 301] width 93 height 19
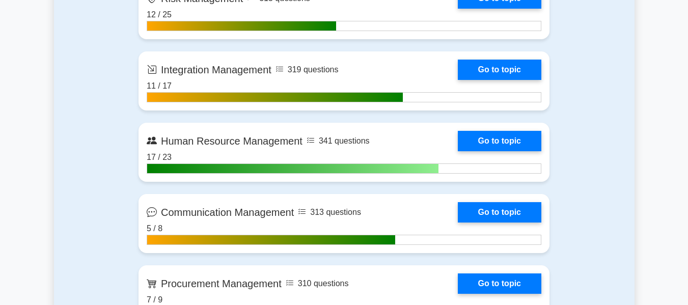
scroll to position [1120, 0]
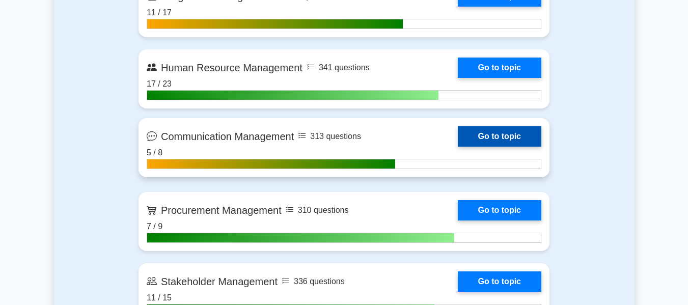
click at [481, 134] on link "Go to topic" at bounding box center [499, 136] width 83 height 20
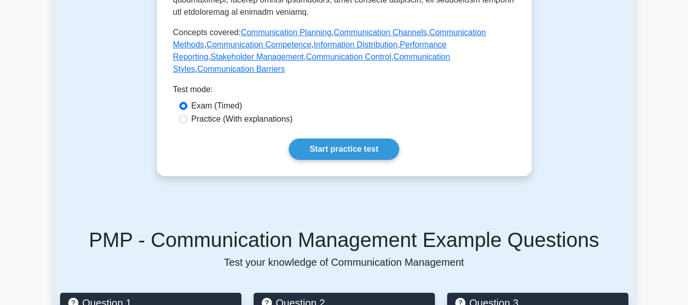
scroll to position [560, 0]
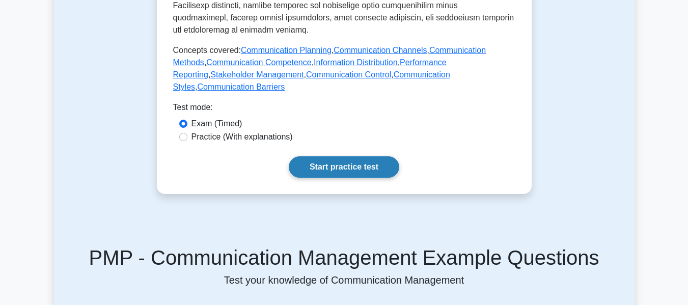
click at [344, 156] on link "Start practice test" at bounding box center [344, 166] width 110 height 21
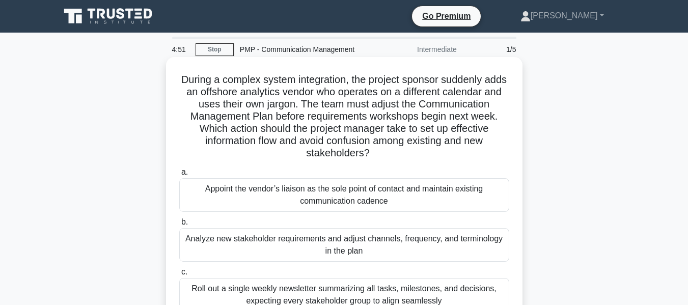
drag, startPoint x: 191, startPoint y: 82, endPoint x: 450, endPoint y: 161, distance: 270.9
click at [499, 149] on h5 "During a complex system integration, the project sponsor suddenly adds an offsh…" at bounding box center [344, 116] width 332 height 87
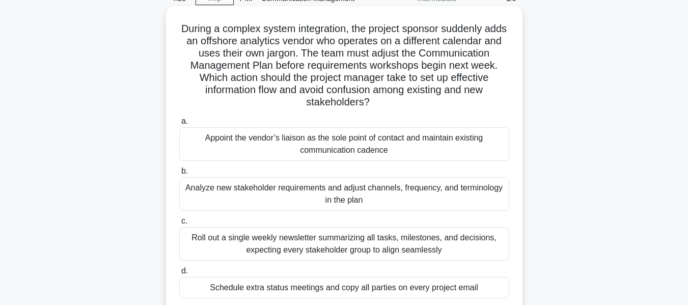
scroll to position [102, 0]
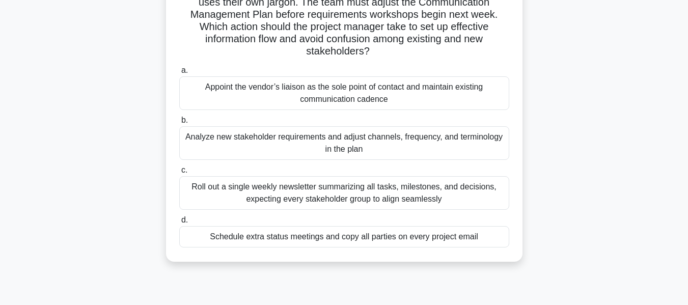
click at [265, 142] on div "Analyze new stakeholder requirements and adjust channels, frequency, and termin…" at bounding box center [344, 143] width 330 height 34
click at [179, 124] on input "b. Analyze new stakeholder requirements and adjust channels, frequency, and ter…" at bounding box center [179, 120] width 0 height 7
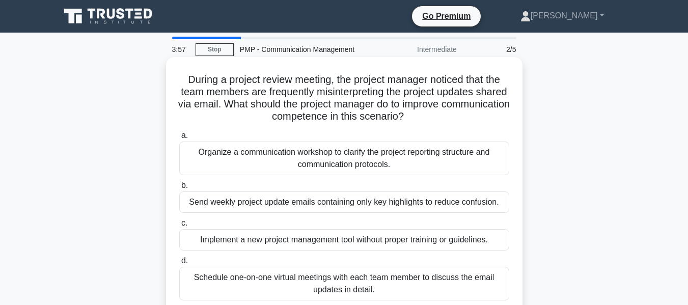
scroll to position [51, 0]
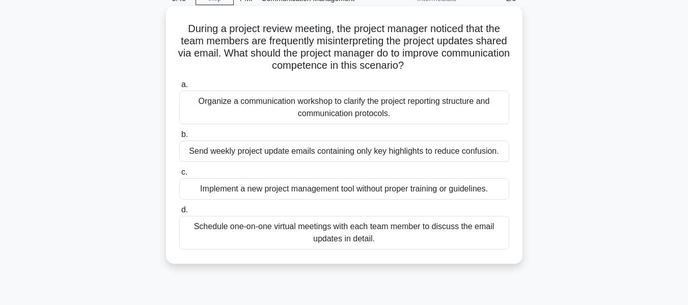
click at [276, 113] on div "Organize a communication workshop to clarify the project reporting structure an…" at bounding box center [344, 108] width 330 height 34
click at [179, 88] on input "a. Organize a communication workshop to clarify the project reporting structure…" at bounding box center [179, 84] width 0 height 7
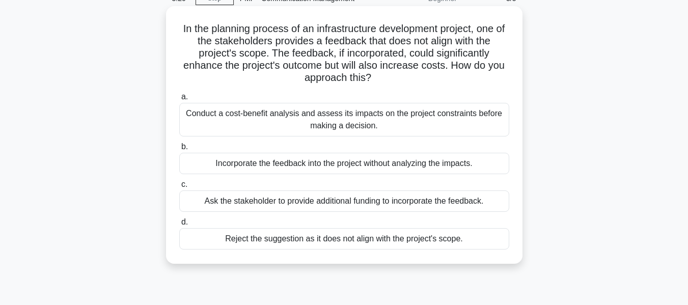
click at [274, 116] on div "Conduct a cost-benefit analysis and assess its impacts on the project constrain…" at bounding box center [344, 120] width 330 height 34
click at [179, 100] on input "a. Conduct a cost-benefit analysis and assess its impacts on the project constr…" at bounding box center [179, 97] width 0 height 7
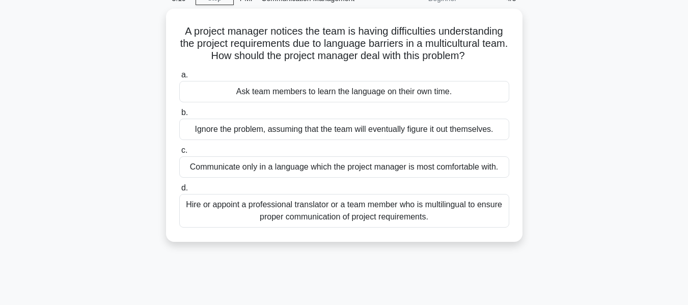
scroll to position [0, 0]
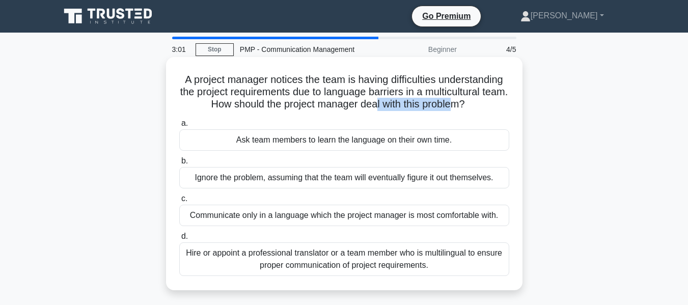
drag, startPoint x: 389, startPoint y: 105, endPoint x: 471, endPoint y: 108, distance: 82.0
click at [471, 108] on h5 "A project manager notices the team is having difficulties understanding the pro…" at bounding box center [344, 92] width 332 height 38
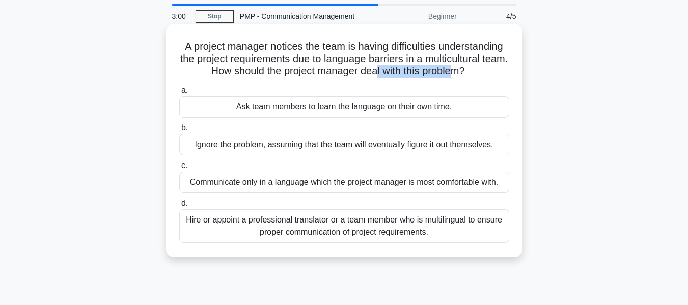
scroll to position [51, 0]
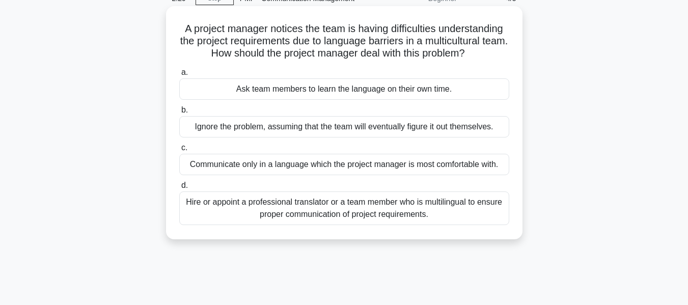
click at [379, 218] on div "Hire or appoint a professional translator or a team member who is multilingual …" at bounding box center [344, 208] width 330 height 34
click at [179, 189] on input "d. Hire or appoint a professional translator or a team member who is multilingu…" at bounding box center [179, 185] width 0 height 7
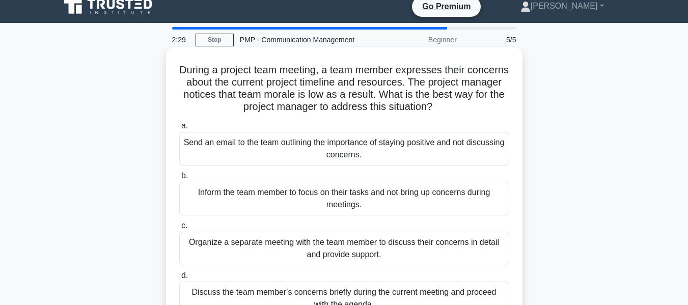
scroll to position [0, 0]
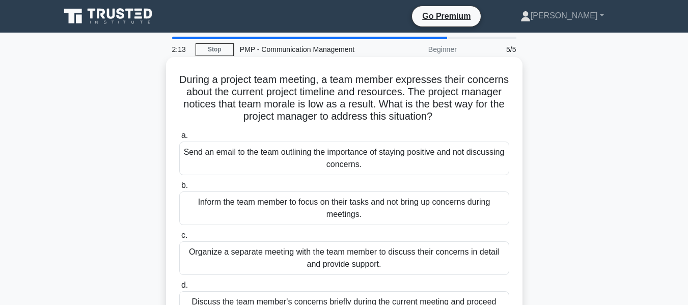
drag, startPoint x: 350, startPoint y: 79, endPoint x: 499, endPoint y: 114, distance: 153.6
click at [499, 114] on h5 "During a project team meeting, a team member expresses their concerns about the…" at bounding box center [344, 98] width 332 height 50
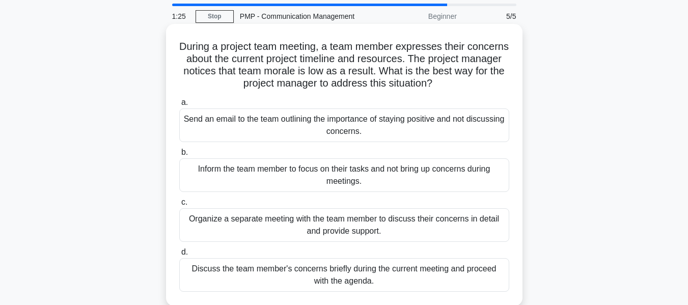
scroll to position [51, 0]
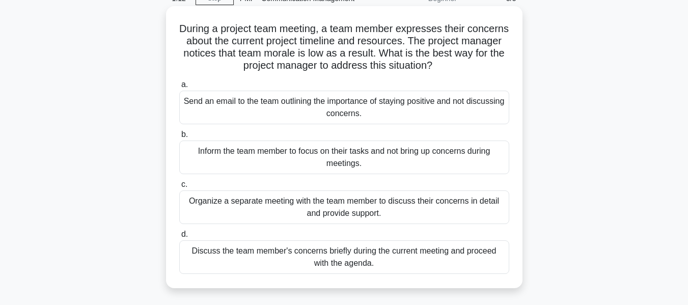
click at [374, 211] on div "Organize a separate meeting with the team member to discuss their concerns in d…" at bounding box center [344, 207] width 330 height 34
click at [179, 188] on input "c. Organize a separate meeting with the team member to discuss their concerns i…" at bounding box center [179, 184] width 0 height 7
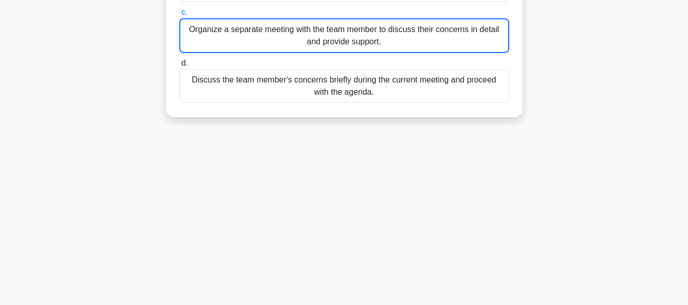
scroll to position [245, 0]
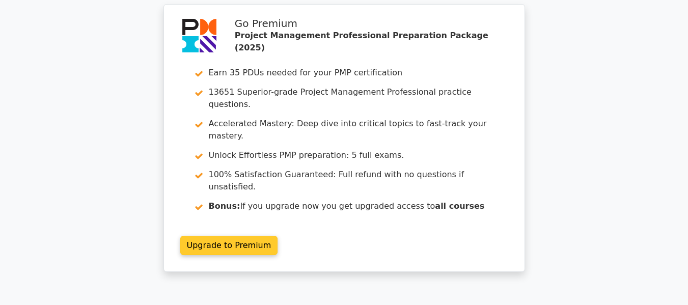
scroll to position [1682, 0]
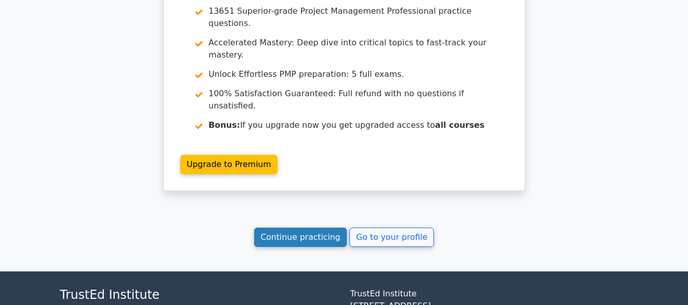
click at [315, 228] on link "Continue practicing" at bounding box center [300, 237] width 93 height 19
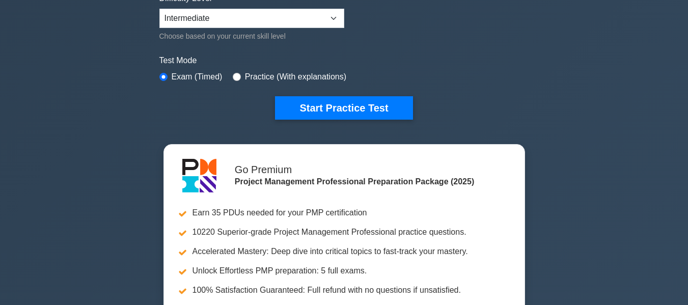
scroll to position [204, 0]
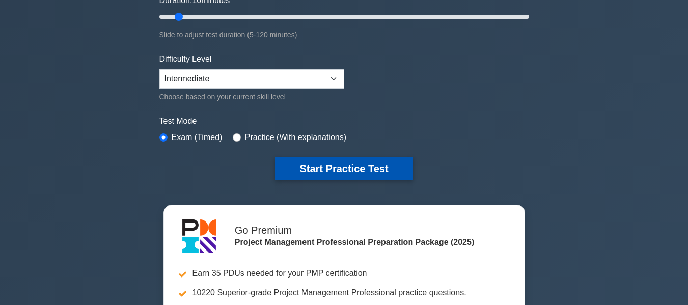
click at [324, 165] on button "Start Practice Test" at bounding box center [343, 168] width 137 height 23
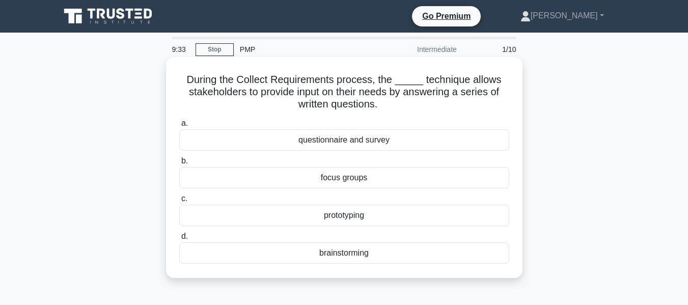
click at [322, 251] on div "brainstorming" at bounding box center [344, 252] width 330 height 21
click at [179, 240] on input "d. brainstorming" at bounding box center [179, 236] width 0 height 7
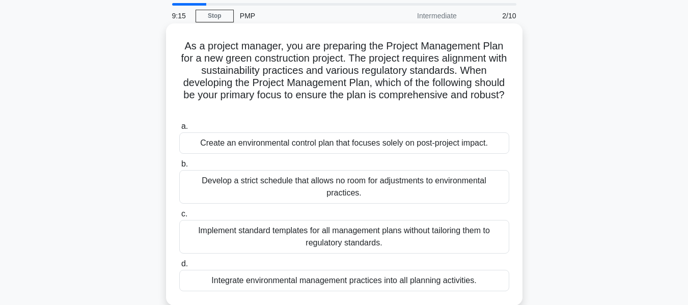
scroll to position [51, 0]
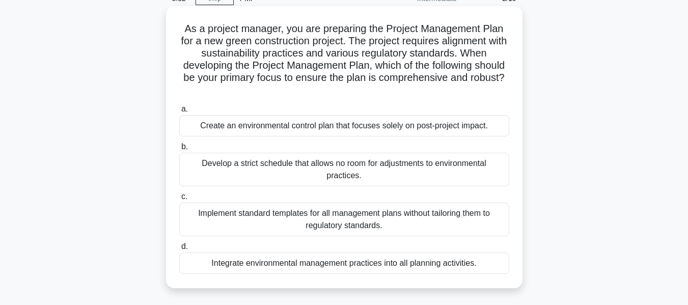
click at [338, 222] on div "Implement standard templates for all management plans without tailoring them to…" at bounding box center [344, 220] width 330 height 34
click at [179, 200] on input "c. Implement standard templates for all management plans without tailoring them…" at bounding box center [179, 196] width 0 height 7
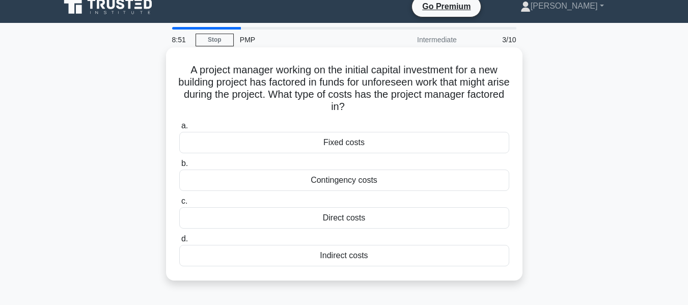
scroll to position [0, 0]
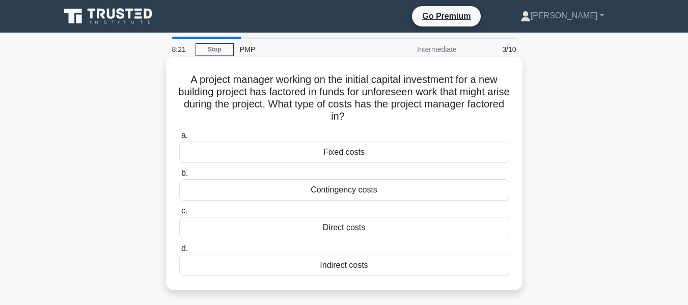
click at [284, 192] on div "Contingency costs" at bounding box center [344, 189] width 330 height 21
click at [179, 177] on input "b. Contingency costs" at bounding box center [179, 173] width 0 height 7
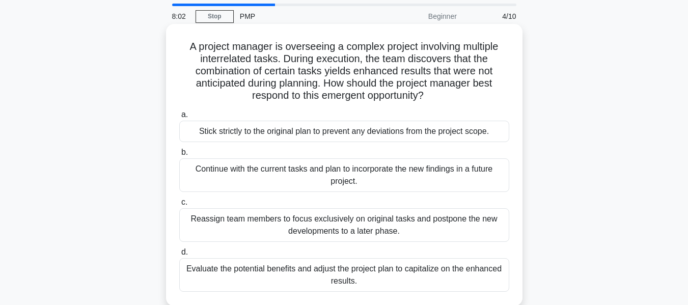
scroll to position [51, 0]
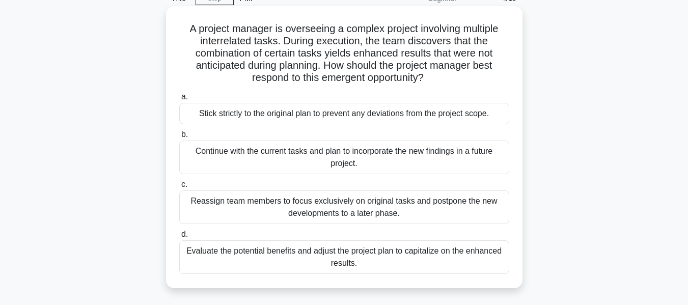
click at [304, 264] on div "Evaluate the potential benefits and adjust the project plan to capitalize on th…" at bounding box center [344, 257] width 330 height 34
click at [179, 238] on input "d. Evaluate the potential benefits and adjust the project plan to capitalize on…" at bounding box center [179, 234] width 0 height 7
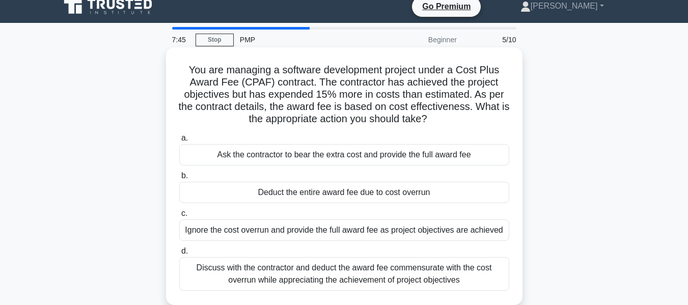
scroll to position [0, 0]
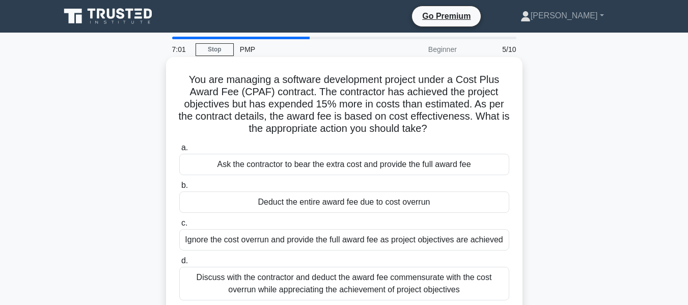
click at [183, 81] on h5 "You are managing a software development project under a Cost Plus Award Fee (CP…" at bounding box center [344, 104] width 332 height 62
drag, startPoint x: 186, startPoint y: 78, endPoint x: 449, endPoint y: 127, distance: 267.8
click at [449, 127] on h5 "You are managing a software development project under a Cost Plus Award Fee (CP…" at bounding box center [344, 104] width 332 height 62
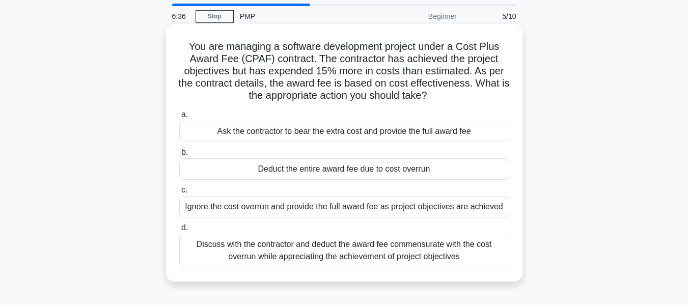
scroll to position [51, 0]
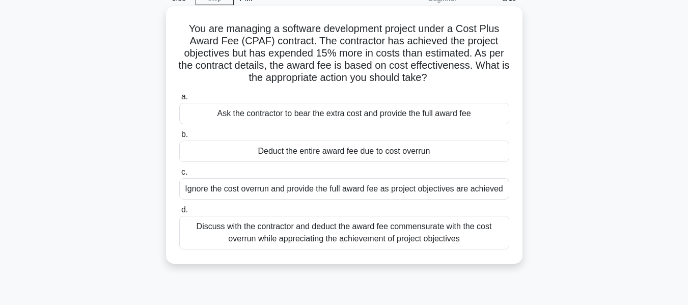
click at [391, 235] on div "Discuss with the contractor and deduct the award fee commensurate with the cost…" at bounding box center [344, 233] width 330 height 34
click at [179, 213] on input "d. Discuss with the contractor and deduct the award fee commensurate with the c…" at bounding box center [179, 210] width 0 height 7
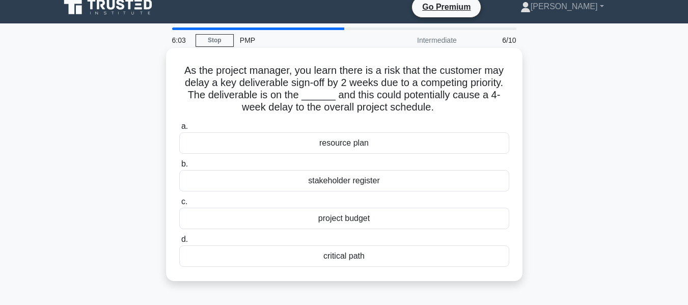
scroll to position [0, 0]
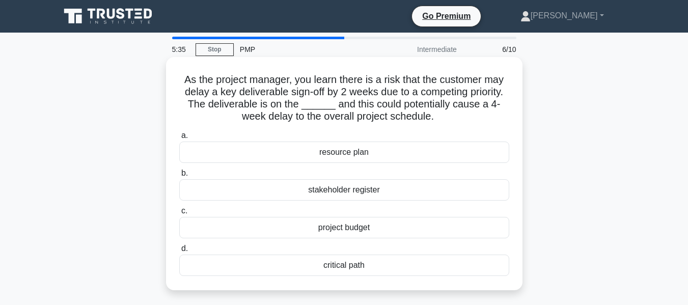
click at [359, 269] on div "critical path" at bounding box center [344, 265] width 330 height 21
click at [179, 252] on input "d. critical path" at bounding box center [179, 248] width 0 height 7
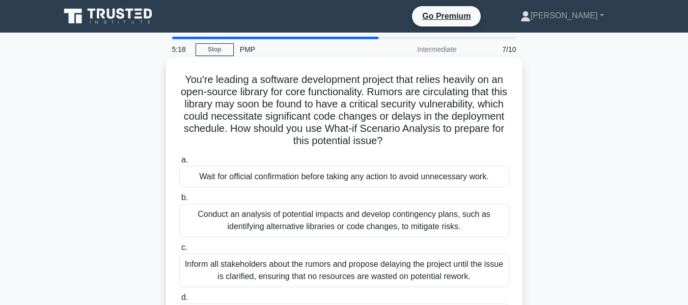
drag, startPoint x: 291, startPoint y: 130, endPoint x: 426, endPoint y: 148, distance: 136.6
click at [426, 148] on h5 "You're leading a software development project that relies heavily on an open-so…" at bounding box center [344, 110] width 332 height 74
click at [307, 137] on h5 "You're leading a software development project that relies heavily on an open-so…" at bounding box center [344, 110] width 332 height 74
click at [285, 131] on h5 "You're leading a software development project that relies heavily on an open-so…" at bounding box center [344, 110] width 332 height 74
drag, startPoint x: 285, startPoint y: 129, endPoint x: 425, endPoint y: 144, distance: 140.7
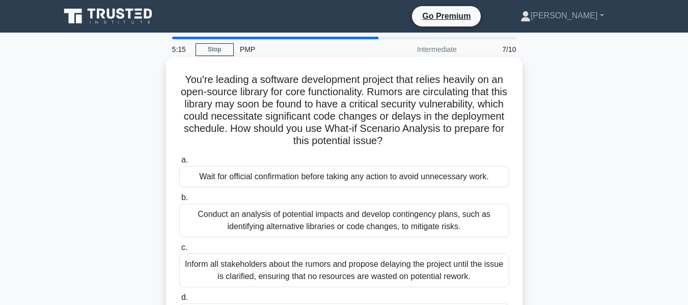
click at [425, 144] on h5 "You're leading a software development project that relies heavily on an open-so…" at bounding box center [344, 110] width 332 height 74
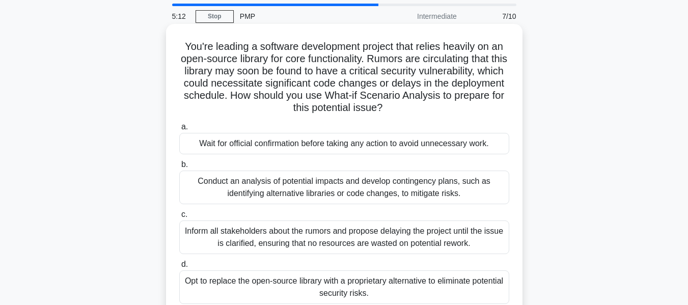
scroll to position [51, 0]
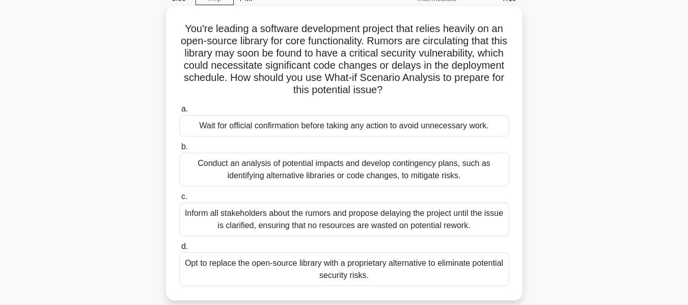
click at [388, 163] on div "Conduct an analysis of potential impacts and develop contingency plans, such as…" at bounding box center [344, 170] width 330 height 34
click at [179, 150] on input "b. Conduct an analysis of potential impacts and develop contingency plans, such…" at bounding box center [179, 147] width 0 height 7
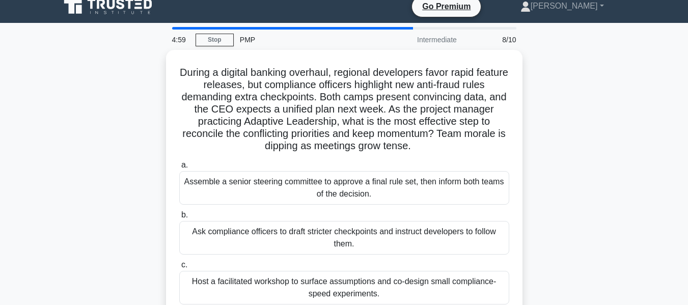
scroll to position [0, 0]
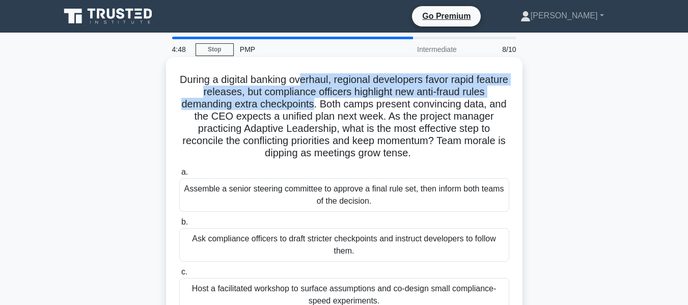
drag, startPoint x: 318, startPoint y: 77, endPoint x: 323, endPoint y: 106, distance: 29.4
click at [323, 106] on h5 "During a digital banking overhaul, regional developers favor rapid feature rele…" at bounding box center [344, 116] width 332 height 87
drag, startPoint x: 400, startPoint y: 116, endPoint x: 421, endPoint y: 152, distance: 41.0
click at [421, 152] on h5 "During a digital banking overhaul, regional developers favor rapid feature rele…" at bounding box center [344, 116] width 332 height 87
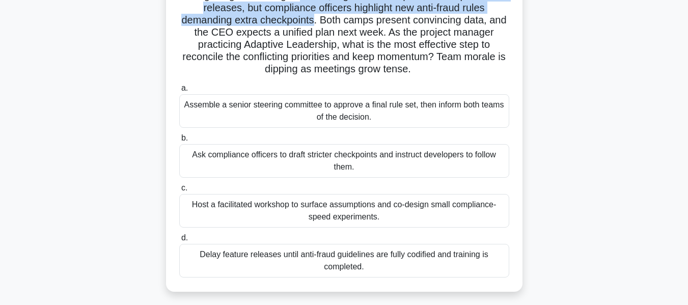
scroll to position [102, 0]
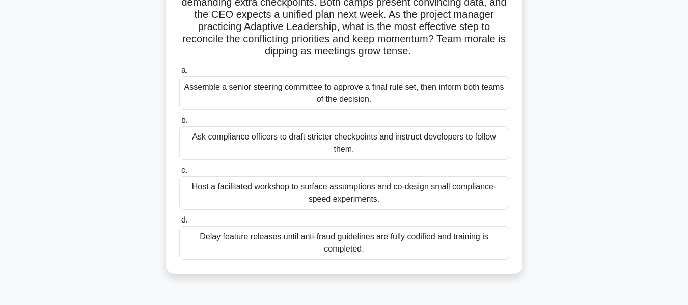
click at [347, 96] on div "Assemble a senior steering committee to approve a final rule set, then inform b…" at bounding box center [344, 93] width 330 height 34
click at [179, 74] on input "a. Assemble a senior steering committee to approve a final rule set, then infor…" at bounding box center [179, 70] width 0 height 7
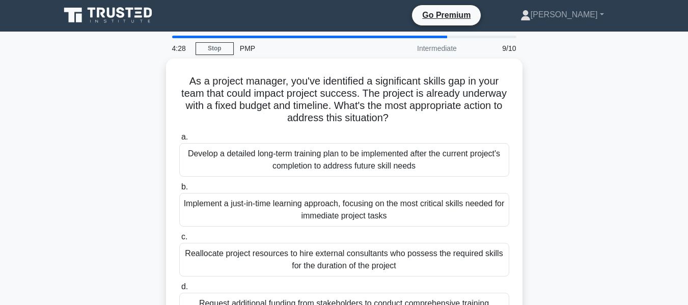
scroll to position [0, 0]
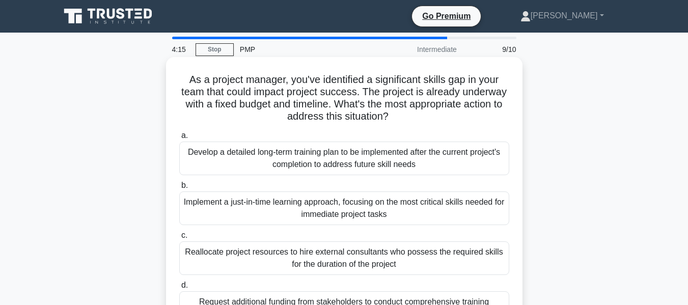
drag, startPoint x: 343, startPoint y: 106, endPoint x: 434, endPoint y: 124, distance: 92.3
click at [434, 123] on h5 "As a project manager, you've identified a significant skills gap in your team t…" at bounding box center [344, 98] width 332 height 50
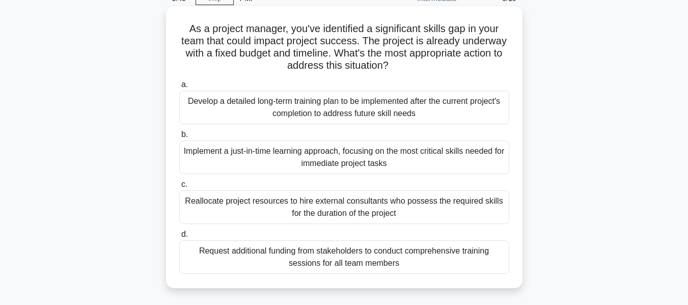
click at [267, 117] on div "Develop a detailed long-term training plan to be implemented after the current …" at bounding box center [344, 108] width 330 height 34
click at [179, 88] on input "a. Develop a detailed long-term training plan to be implemented after the curre…" at bounding box center [179, 84] width 0 height 7
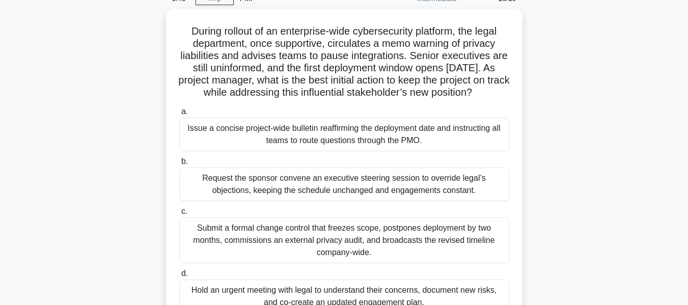
scroll to position [0, 0]
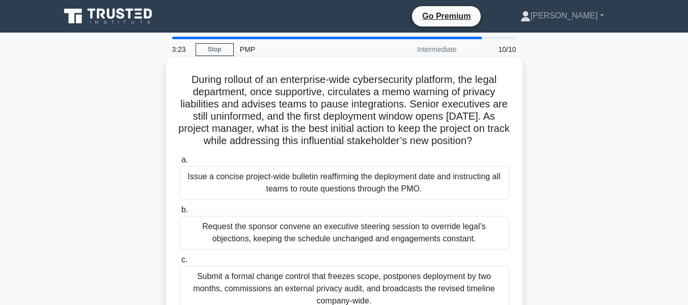
drag, startPoint x: 345, startPoint y: 82, endPoint x: 502, endPoint y: 140, distance: 167.7
click at [502, 140] on h5 "During rollout of an enterprise-wide cybersecurity platform, the legal departme…" at bounding box center [344, 110] width 332 height 74
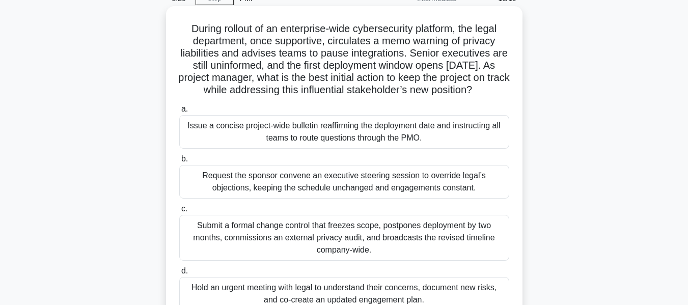
scroll to position [102, 0]
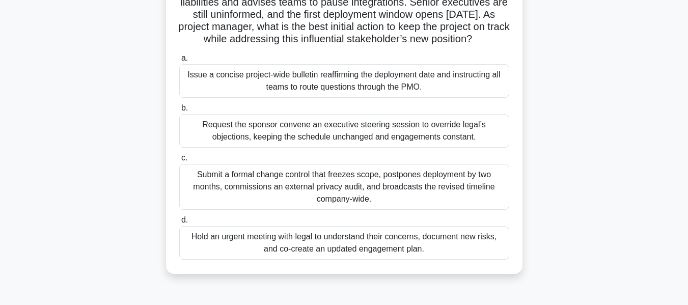
click at [313, 196] on div "Submit a formal change control that freezes scope, postpones deployment by two …" at bounding box center [344, 187] width 330 height 46
click at [179, 161] on input "c. Submit a formal change control that freezes scope, postpones deployment by t…" at bounding box center [179, 158] width 0 height 7
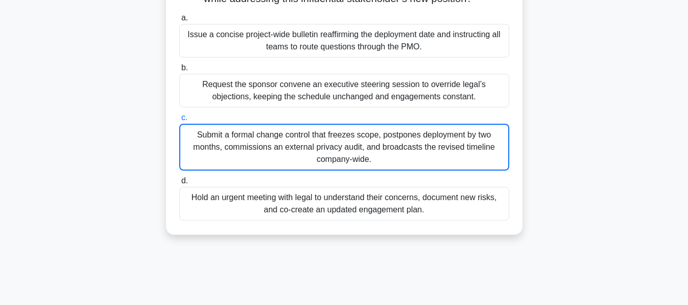
scroll to position [245, 0]
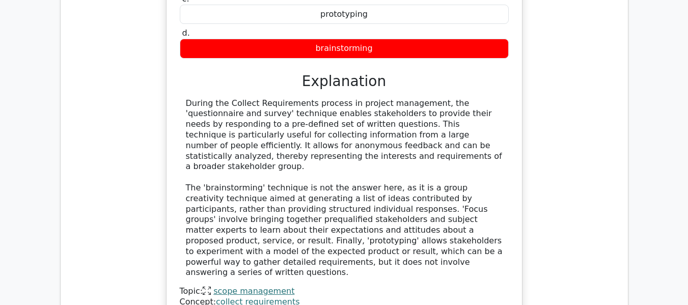
scroll to position [1120, 0]
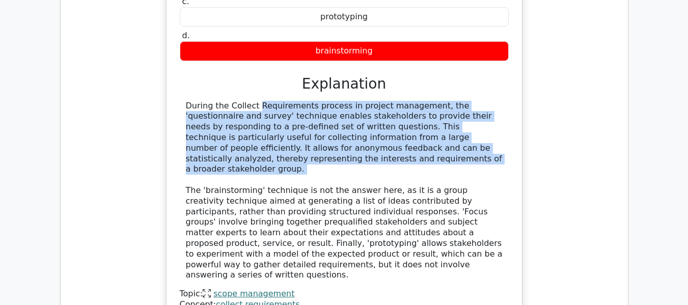
drag, startPoint x: 194, startPoint y: 67, endPoint x: 377, endPoint y: 136, distance: 195.0
click at [377, 136] on div "During the Collect Requirements process in project management, the 'questionnai…" at bounding box center [344, 191] width 317 height 180
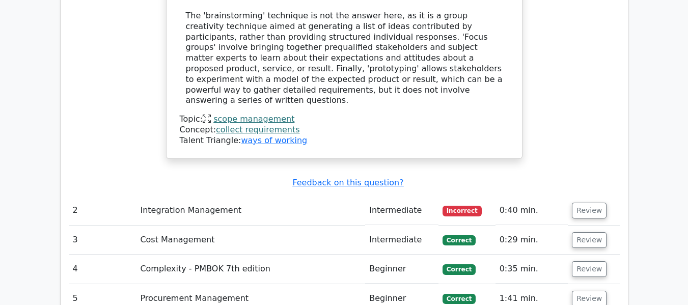
scroll to position [1324, 0]
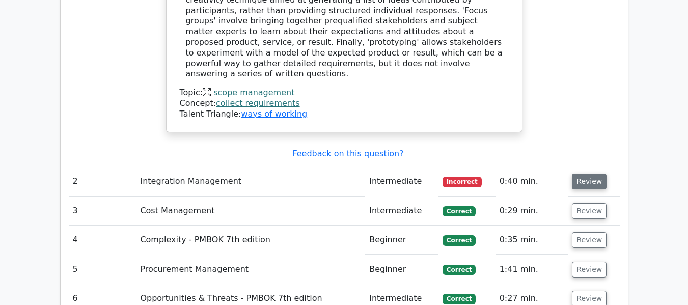
click at [584, 174] on button "Review" at bounding box center [589, 182] width 35 height 16
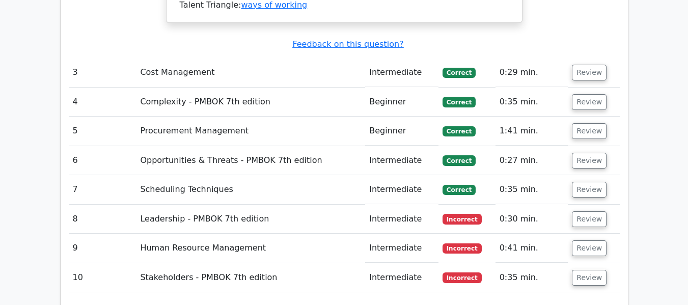
scroll to position [2087, 0]
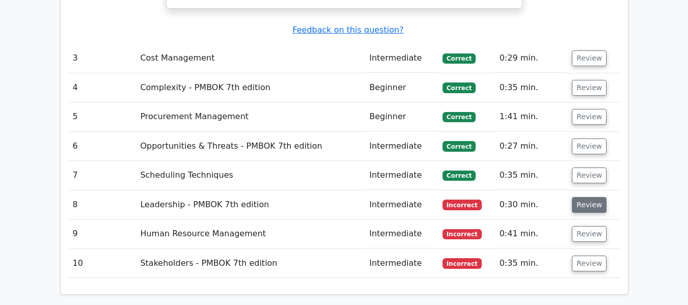
click at [578, 197] on button "Review" at bounding box center [589, 205] width 35 height 16
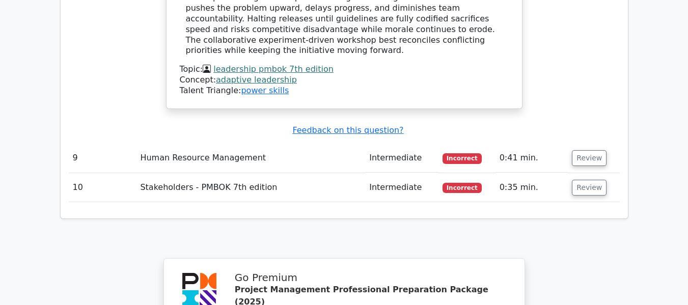
scroll to position [2800, 0]
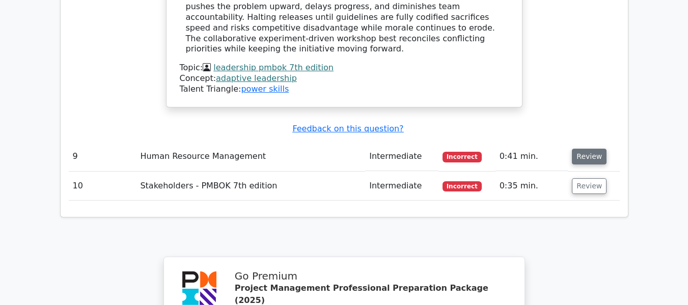
click at [591, 149] on button "Review" at bounding box center [589, 157] width 35 height 16
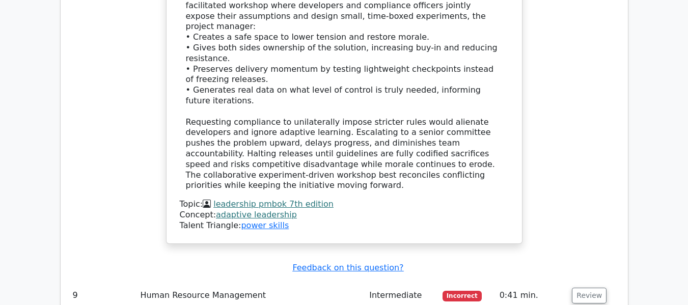
scroll to position [2698, 0]
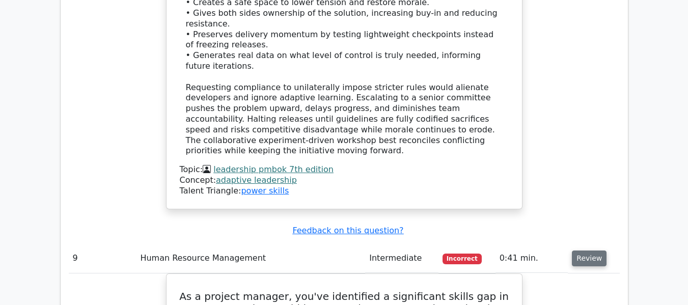
click at [592, 250] on button "Review" at bounding box center [589, 258] width 35 height 16
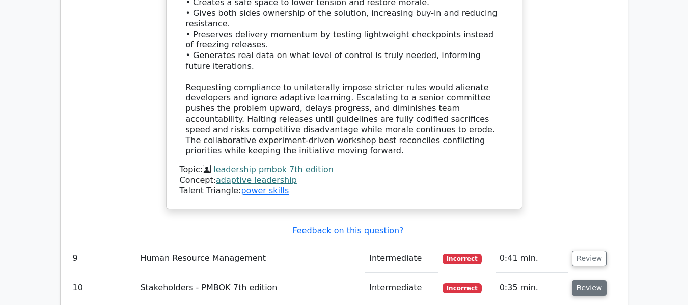
click at [595, 280] on button "Review" at bounding box center [589, 288] width 35 height 16
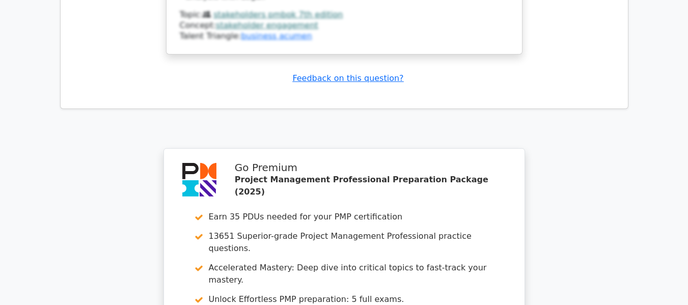
scroll to position [3703, 0]
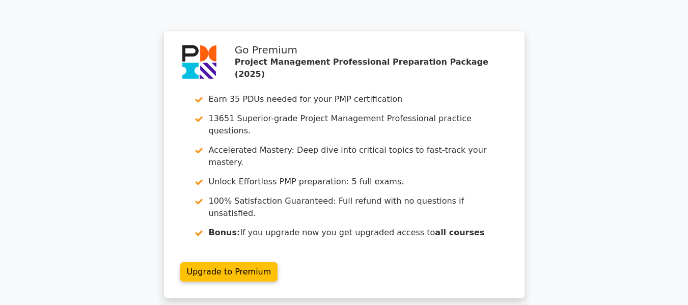
drag, startPoint x: 305, startPoint y: 145, endPoint x: 310, endPoint y: 146, distance: 5.2
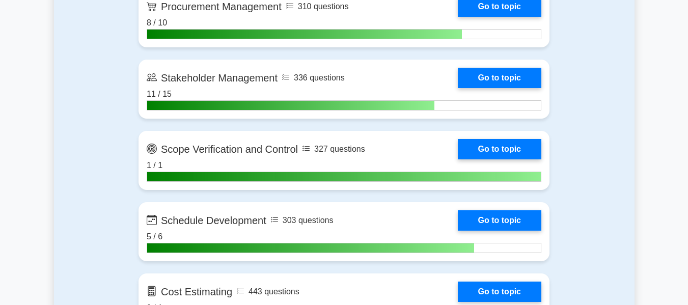
scroll to position [1375, 0]
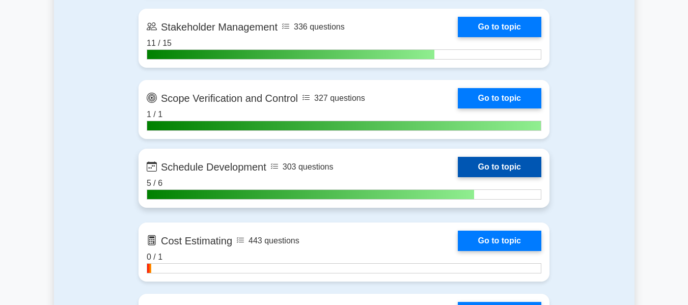
click at [492, 173] on link "Go to topic" at bounding box center [499, 167] width 83 height 20
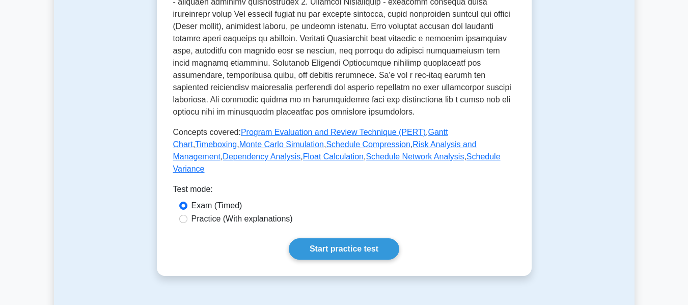
scroll to position [611, 0]
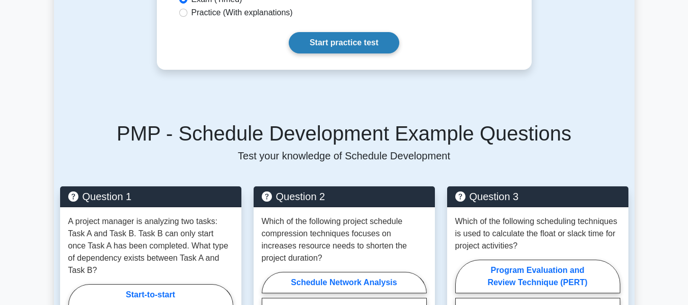
click at [359, 32] on link "Start practice test" at bounding box center [344, 42] width 110 height 21
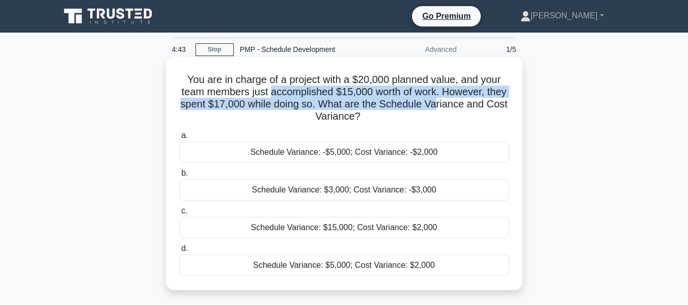
drag, startPoint x: 269, startPoint y: 91, endPoint x: 438, endPoint y: 99, distance: 168.7
click at [438, 99] on h5 "You are in charge of a project with a $20,000 planned value, and your team memb…" at bounding box center [344, 98] width 332 height 50
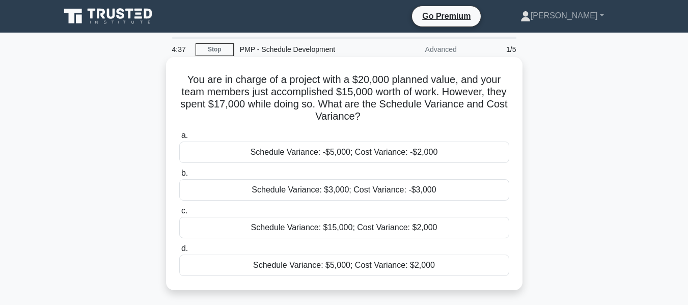
click at [381, 122] on h5 "You are in charge of a project with a $20,000 planned value, and your team memb…" at bounding box center [344, 98] width 332 height 50
click at [380, 133] on label "a. Schedule Variance: -$5,000; Cost Variance: -$2,000" at bounding box center [344, 146] width 330 height 34
click at [179, 133] on input "a. Schedule Variance: -$5,000; Cost Variance: -$2,000" at bounding box center [179, 135] width 0 height 7
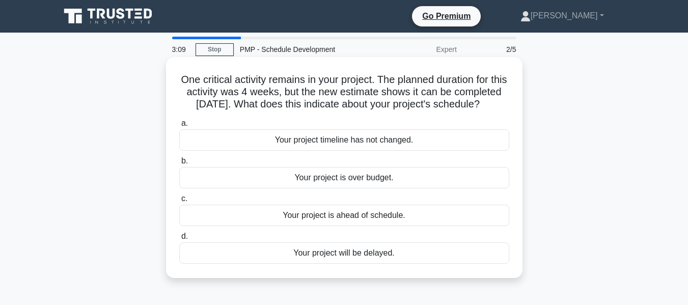
click at [382, 226] on div "Your project is ahead of schedule." at bounding box center [344, 215] width 330 height 21
click at [179, 202] on input "c. Your project is ahead of schedule." at bounding box center [179, 198] width 0 height 7
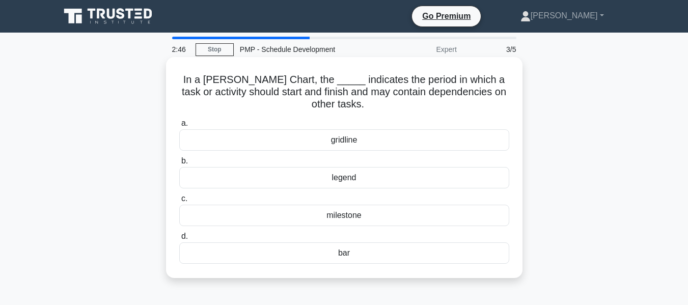
click at [370, 254] on div "bar" at bounding box center [344, 252] width 330 height 21
click at [179, 240] on input "d. bar" at bounding box center [179, 236] width 0 height 7
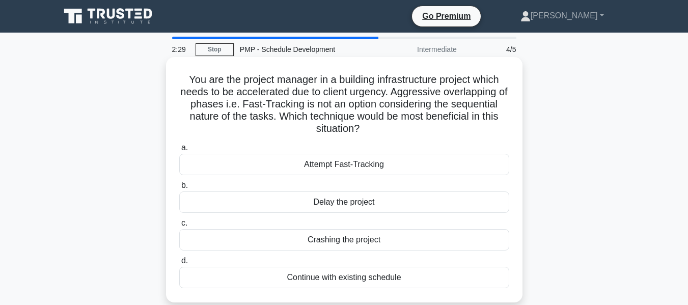
click at [381, 240] on div "Crashing the project" at bounding box center [344, 239] width 330 height 21
click at [179, 227] on input "c. Crashing the project" at bounding box center [179, 223] width 0 height 7
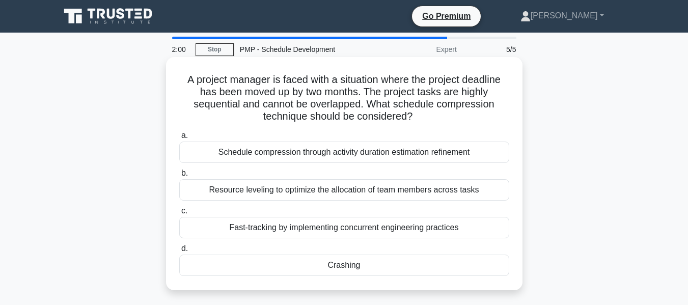
click at [368, 267] on div "Crashing" at bounding box center [344, 265] width 330 height 21
click at [179, 252] on input "d. Crashing" at bounding box center [179, 248] width 0 height 7
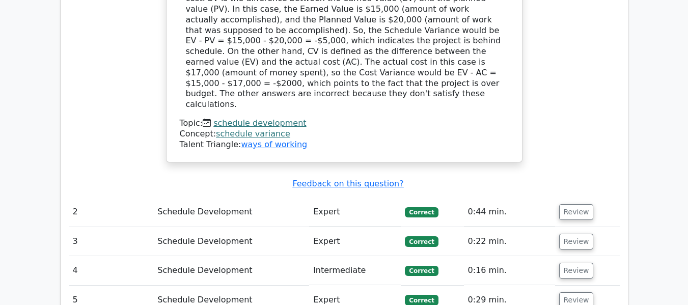
scroll to position [1120, 0]
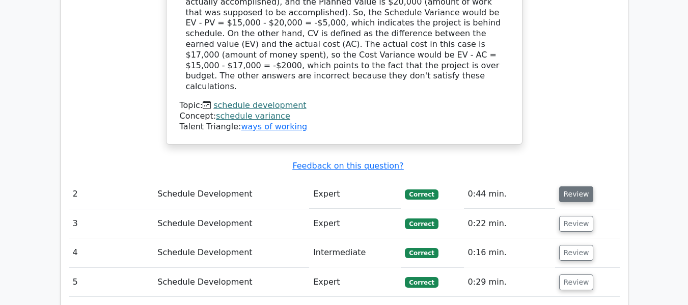
drag, startPoint x: 570, startPoint y: 137, endPoint x: 565, endPoint y: 138, distance: 5.2
click at [570, 186] on button "Review" at bounding box center [576, 194] width 35 height 16
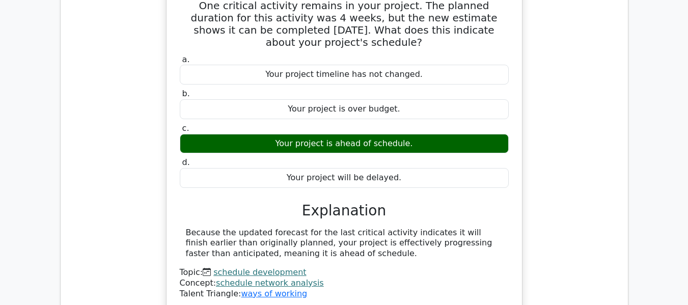
scroll to position [1476, 0]
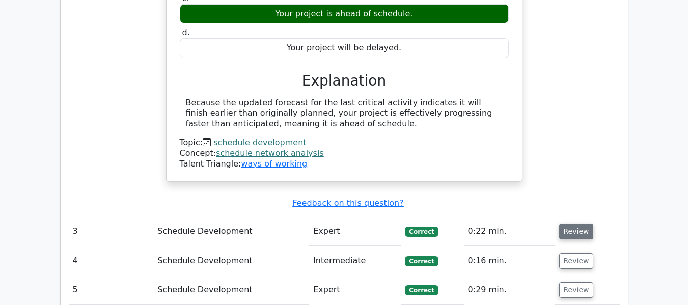
click at [576, 223] on button "Review" at bounding box center [576, 231] width 35 height 16
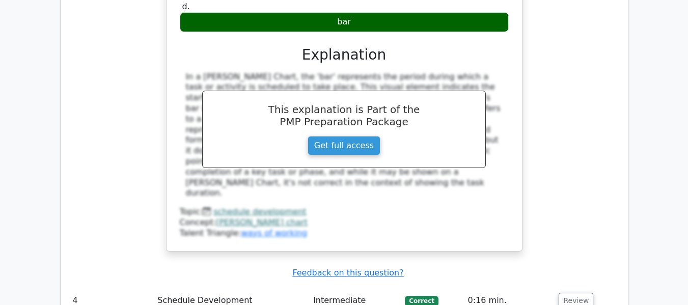
scroll to position [1985, 0]
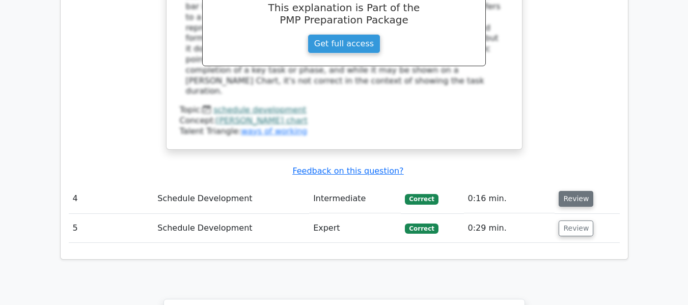
click at [565, 191] on button "Review" at bounding box center [575, 199] width 35 height 16
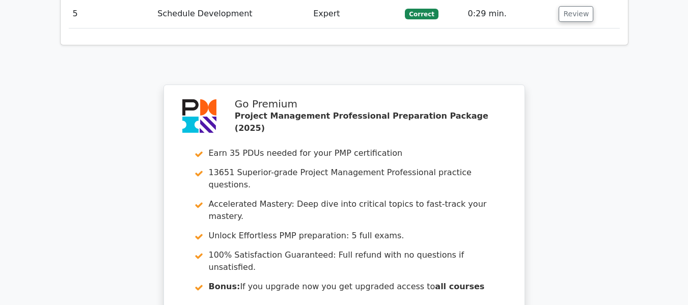
scroll to position [2749, 0]
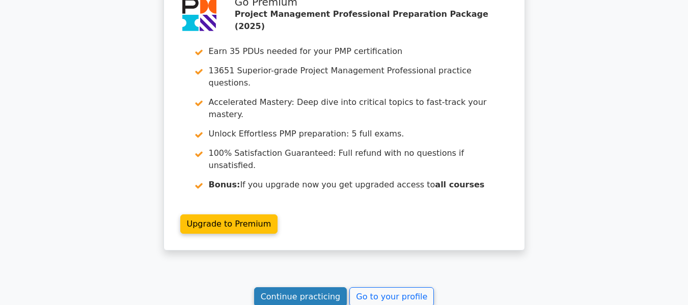
click at [309, 287] on link "Continue practicing" at bounding box center [300, 296] width 93 height 19
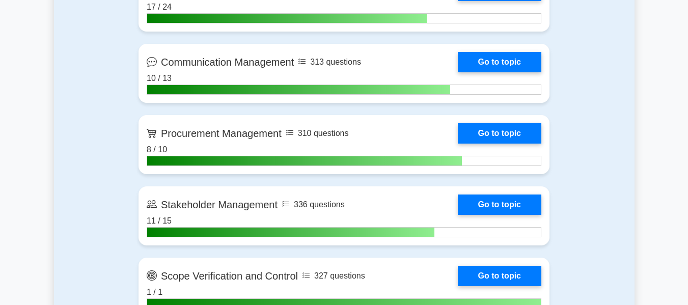
scroll to position [1222, 0]
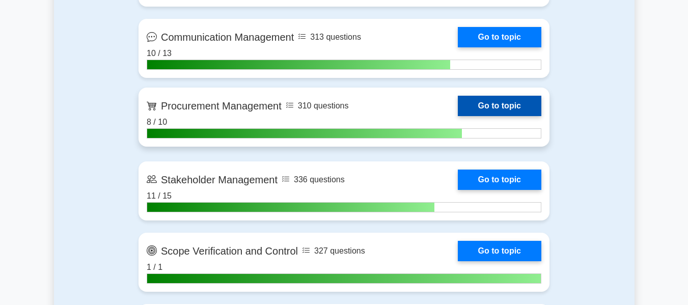
click at [491, 107] on link "Go to topic" at bounding box center [499, 106] width 83 height 20
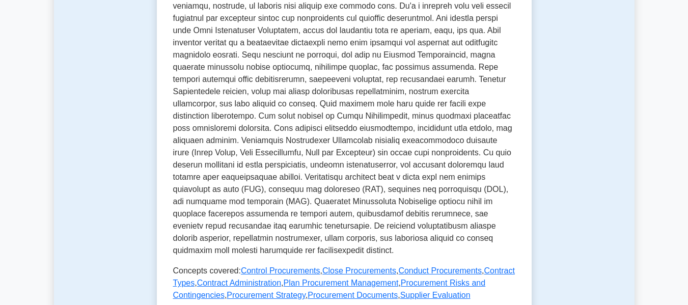
scroll to position [509, 0]
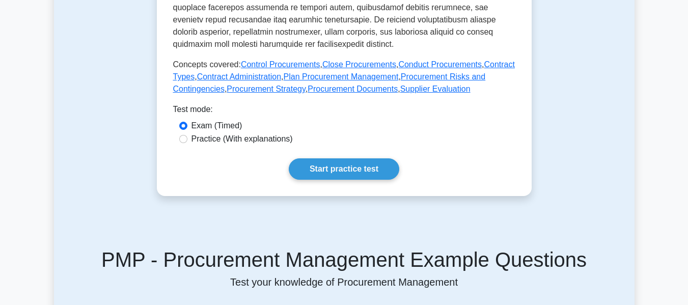
click at [322, 158] on link "Start practice test" at bounding box center [344, 168] width 110 height 21
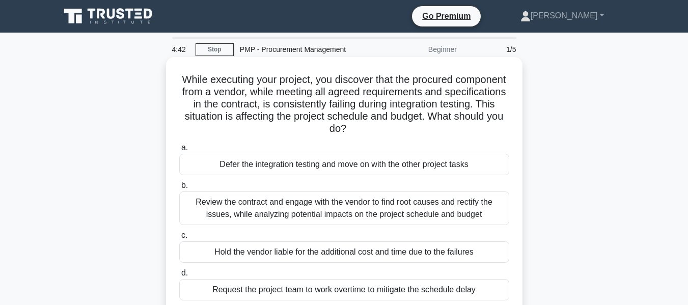
drag, startPoint x: 403, startPoint y: 91, endPoint x: 468, endPoint y: 129, distance: 75.5
click at [468, 129] on h5 "While executing your project, you discover that the procured component from a v…" at bounding box center [344, 104] width 332 height 62
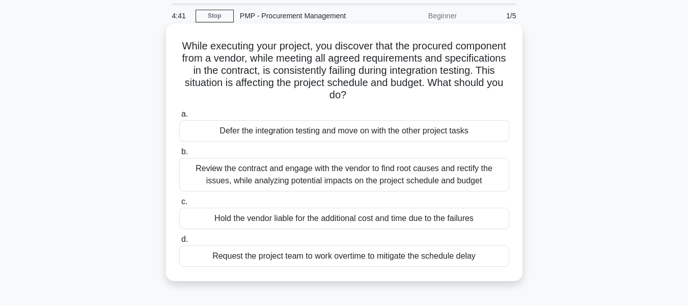
scroll to position [51, 0]
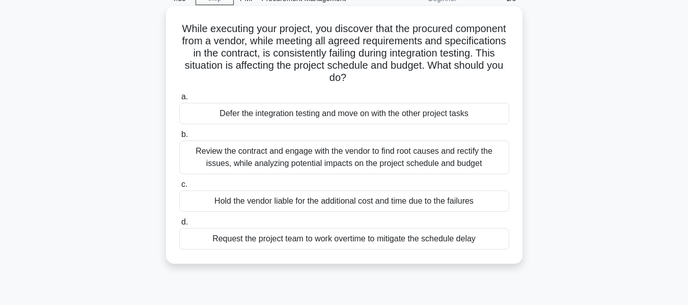
click at [381, 159] on div "Review the contract and engage with the vendor to find root causes and rectify …" at bounding box center [344, 158] width 330 height 34
click at [179, 138] on input "b. Review the contract and engage with the vendor to find root causes and recti…" at bounding box center [179, 134] width 0 height 7
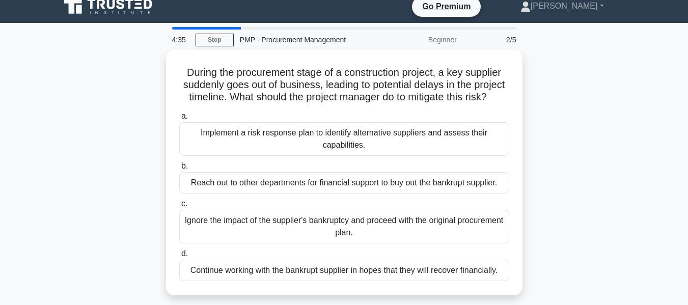
scroll to position [0, 0]
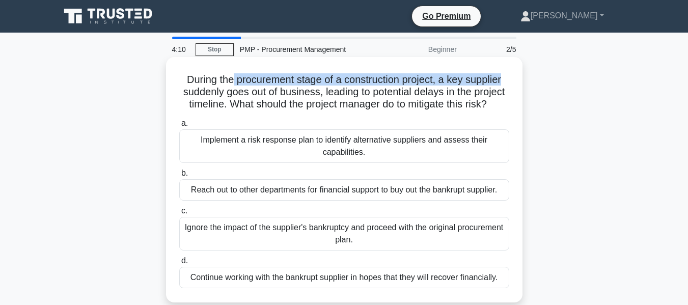
drag, startPoint x: 230, startPoint y: 82, endPoint x: 508, endPoint y: 85, distance: 277.5
click at [508, 85] on h5 "During the procurement stage of a construction project, a key supplier suddenly…" at bounding box center [344, 92] width 332 height 38
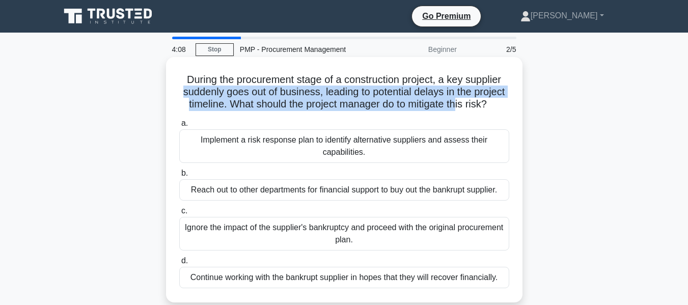
drag, startPoint x: 195, startPoint y: 96, endPoint x: 497, endPoint y: 98, distance: 301.4
click at [497, 98] on h5 "During the procurement stage of a construction project, a key supplier suddenly…" at bounding box center [344, 92] width 332 height 38
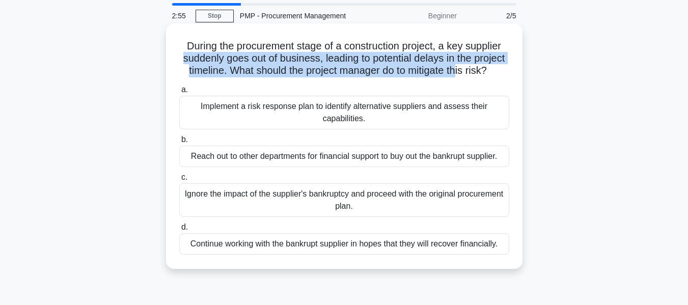
scroll to position [51, 0]
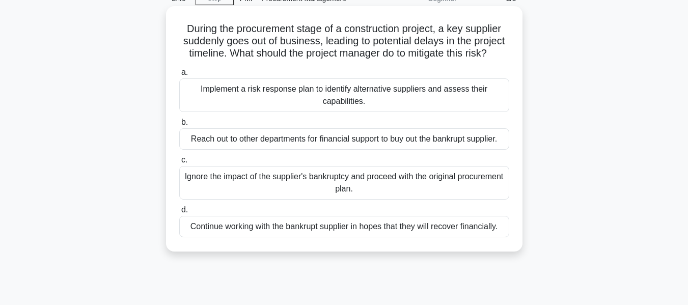
click at [383, 102] on div "Implement a risk response plan to identify alternative suppliers and assess the…" at bounding box center [344, 95] width 330 height 34
click at [179, 76] on input "a. Implement a risk response plan to identify alternative suppliers and assess …" at bounding box center [179, 72] width 0 height 7
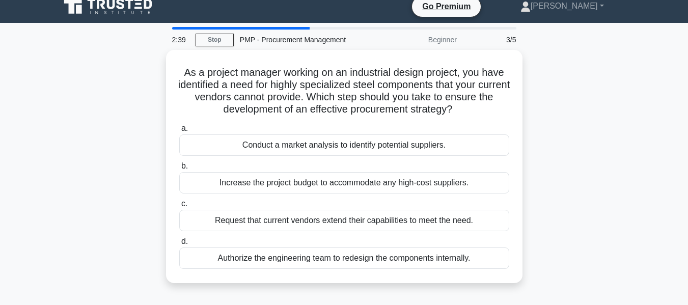
scroll to position [0, 0]
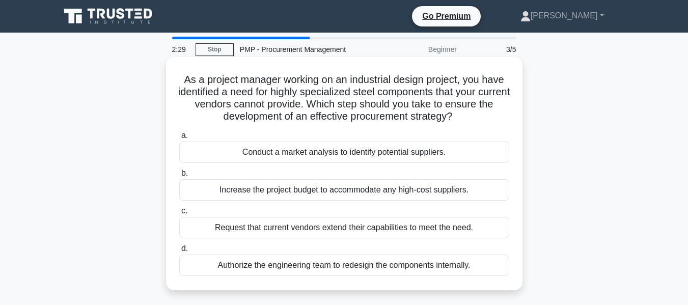
drag, startPoint x: 294, startPoint y: 80, endPoint x: 499, endPoint y: 117, distance: 207.9
click at [499, 117] on h5 "As a project manager working on an industrial design project, you have identifi…" at bounding box center [344, 98] width 332 height 50
click at [437, 156] on div "Conduct a market analysis to identify potential suppliers." at bounding box center [344, 152] width 330 height 21
click at [179, 139] on input "a. Conduct a market analysis to identify potential suppliers." at bounding box center [179, 135] width 0 height 7
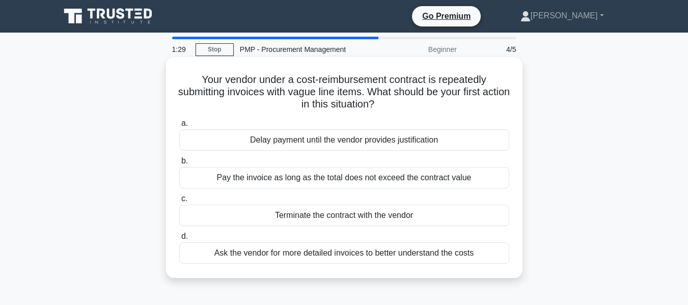
click at [416, 254] on div "Ask the vendor for more detailed invoices to better understand the costs" at bounding box center [344, 252] width 330 height 21
click at [179, 240] on input "d. Ask the vendor for more detailed invoices to better understand the costs" at bounding box center [179, 236] width 0 height 7
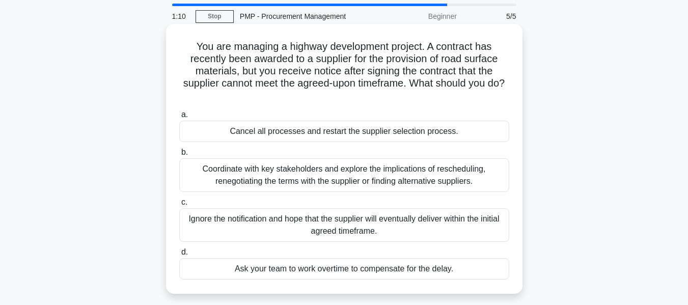
scroll to position [51, 0]
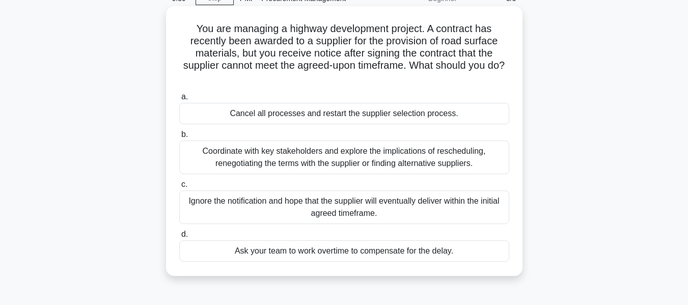
click at [433, 163] on div "Coordinate with key stakeholders and explore the implications of rescheduling, …" at bounding box center [344, 158] width 330 height 34
click at [179, 138] on input "b. Coordinate with key stakeholders and explore the implications of reschedulin…" at bounding box center [179, 134] width 0 height 7
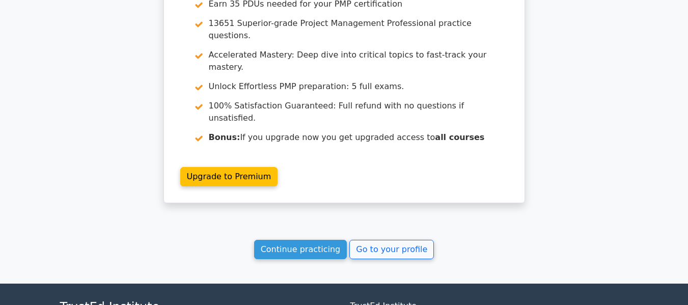
scroll to position [1636, 0]
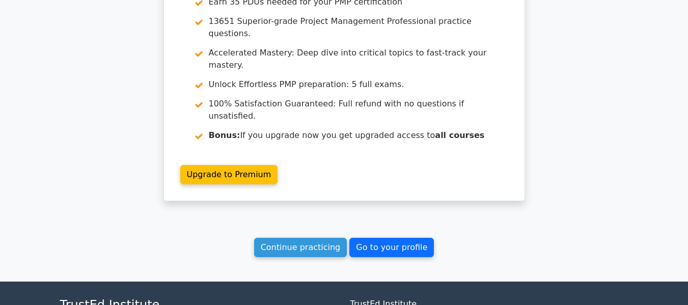
click at [411, 238] on link "Go to your profile" at bounding box center [391, 247] width 85 height 19
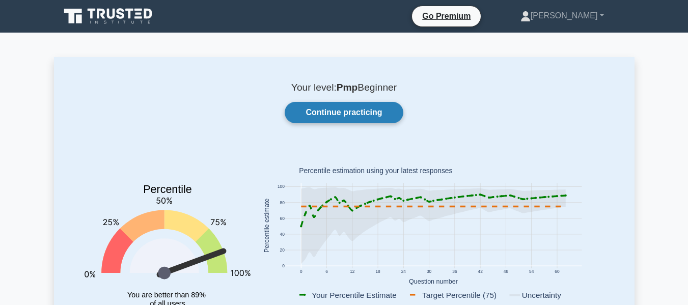
click at [322, 110] on link "Continue practicing" at bounding box center [344, 112] width 118 height 21
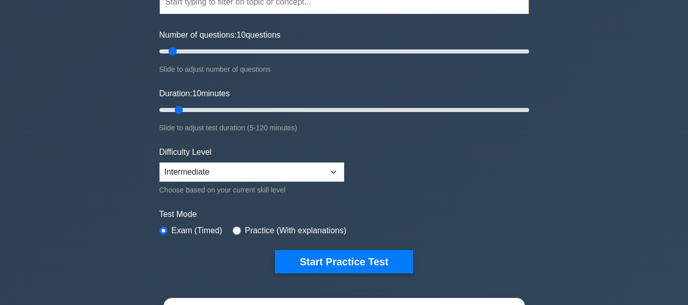
scroll to position [204, 0]
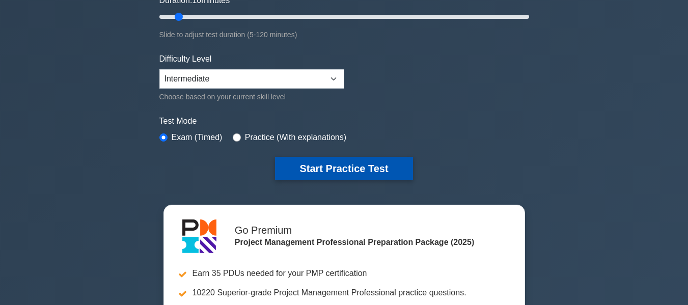
click at [378, 164] on button "Start Practice Test" at bounding box center [343, 168] width 137 height 23
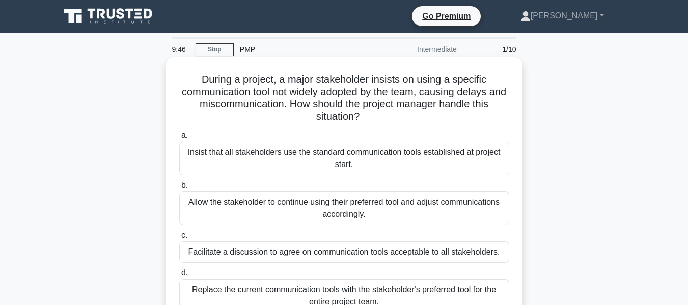
drag, startPoint x: 360, startPoint y: 79, endPoint x: 502, endPoint y: 112, distance: 145.3
click at [502, 112] on h5 "During a project, a major stakeholder insists on using a specific communication…" at bounding box center [344, 98] width 332 height 50
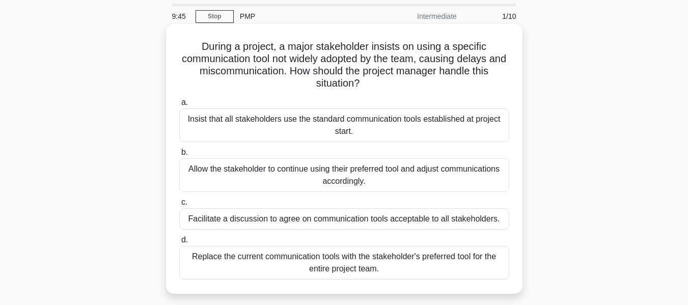
scroll to position [51, 0]
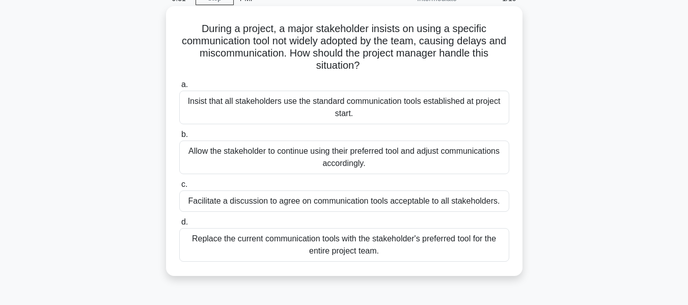
click at [380, 203] on div "Facilitate a discussion to agree on communication tools acceptable to all stake…" at bounding box center [344, 200] width 330 height 21
click at [179, 188] on input "c. Facilitate a discussion to agree on communication tools acceptable to all st…" at bounding box center [179, 184] width 0 height 7
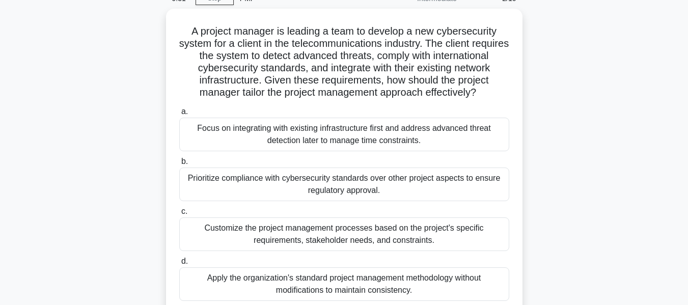
scroll to position [0, 0]
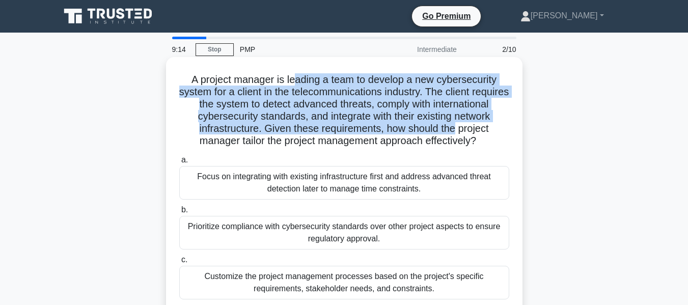
drag, startPoint x: 293, startPoint y: 82, endPoint x: 503, endPoint y: 130, distance: 215.0
click at [503, 130] on h5 "A project manager is leading a team to develop a new cybersecurity system for a…" at bounding box center [344, 110] width 332 height 74
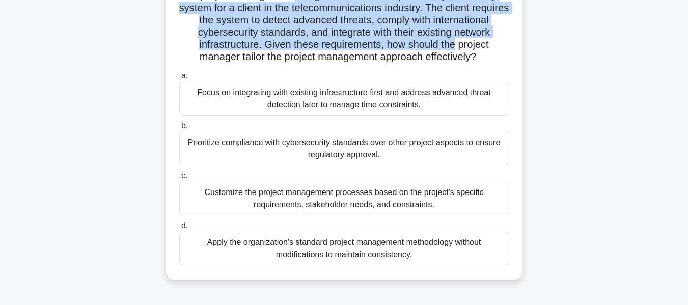
scroll to position [102, 0]
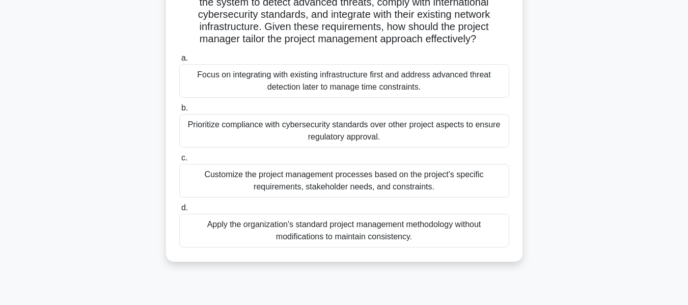
click at [357, 197] on div "Customize the project management processes based on the project's specific requ…" at bounding box center [344, 181] width 330 height 34
click at [179, 161] on input "c. Customize the project management processes based on the project's specific r…" at bounding box center [179, 158] width 0 height 7
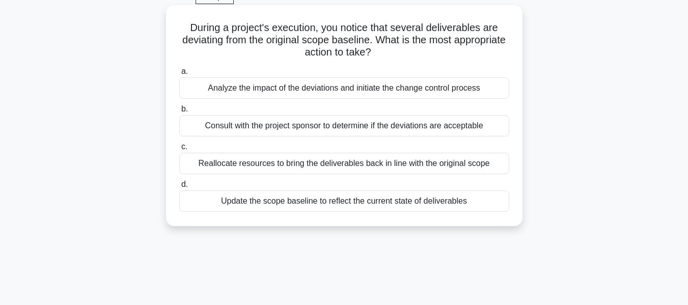
scroll to position [0, 0]
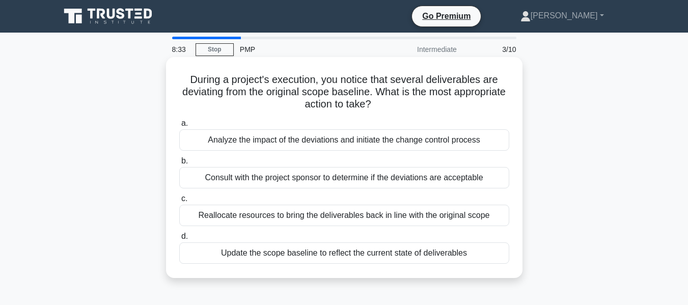
click at [351, 216] on div "Reallocate resources to bring the deliverables back in line with the original s…" at bounding box center [344, 215] width 330 height 21
click at [179, 202] on input "c. Reallocate resources to bring the deliverables back in line with the origina…" at bounding box center [179, 198] width 0 height 7
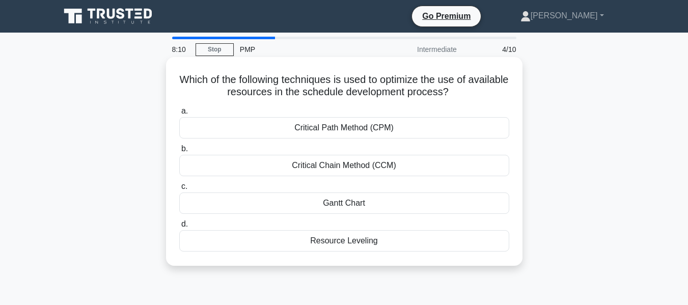
click at [391, 236] on div "Resource Leveling" at bounding box center [344, 240] width 330 height 21
click at [179, 228] on input "d. Resource Leveling" at bounding box center [179, 224] width 0 height 7
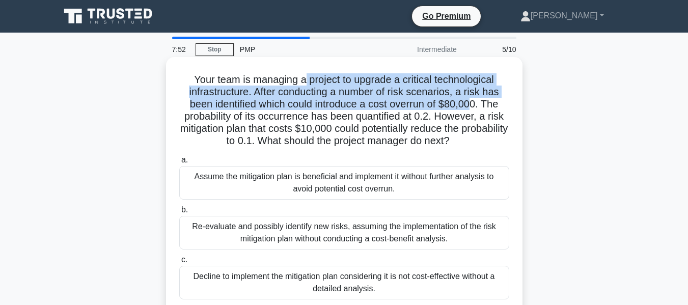
drag, startPoint x: 301, startPoint y: 80, endPoint x: 474, endPoint y: 103, distance: 174.6
click at [474, 103] on h5 "Your team is managing a project to upgrade a critical technological infrastruct…" at bounding box center [344, 110] width 332 height 74
click at [312, 103] on h5 "Your team is managing a project to upgrade a critical technological infrastruct…" at bounding box center [344, 110] width 332 height 74
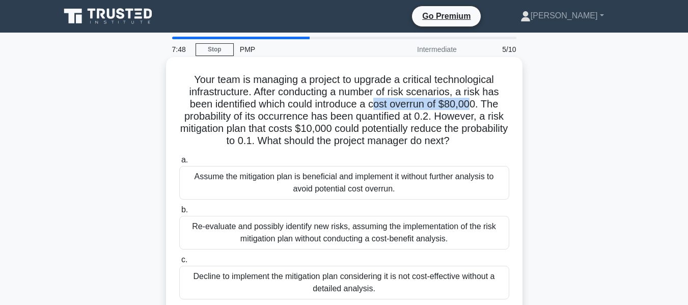
drag, startPoint x: 379, startPoint y: 105, endPoint x: 478, endPoint y: 109, distance: 98.8
click at [478, 109] on h5 "Your team is managing a project to upgrade a critical technological infrastruct…" at bounding box center [344, 110] width 332 height 74
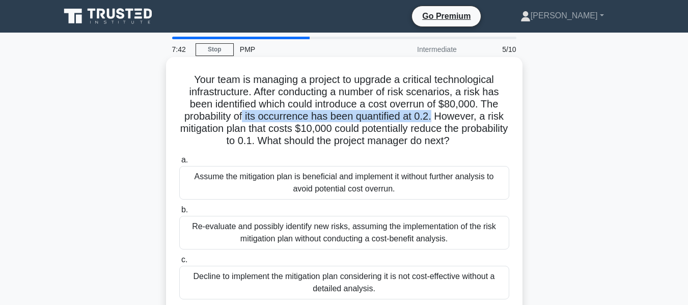
drag, startPoint x: 244, startPoint y: 116, endPoint x: 434, endPoint y: 121, distance: 190.0
click at [434, 121] on h5 "Your team is managing a project to upgrade a critical technological infrastruct…" at bounding box center [344, 110] width 332 height 74
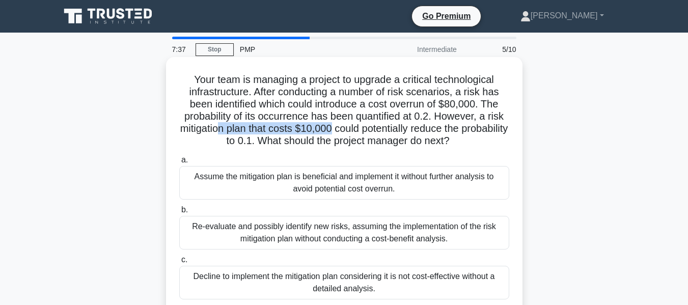
drag, startPoint x: 239, startPoint y: 127, endPoint x: 353, endPoint y: 128, distance: 114.0
click at [353, 128] on h5 "Your team is managing a project to upgrade a critical technological infrastruct…" at bounding box center [344, 110] width 332 height 74
drag, startPoint x: 368, startPoint y: 129, endPoint x: 482, endPoint y: 143, distance: 114.4
click at [482, 143] on h5 "Your team is managing a project to upgrade a critical technological infrastruct…" at bounding box center [344, 110] width 332 height 74
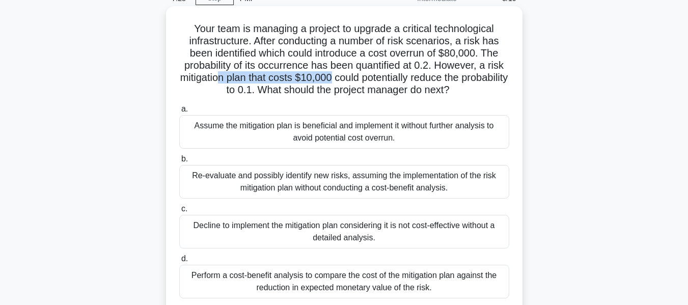
scroll to position [102, 0]
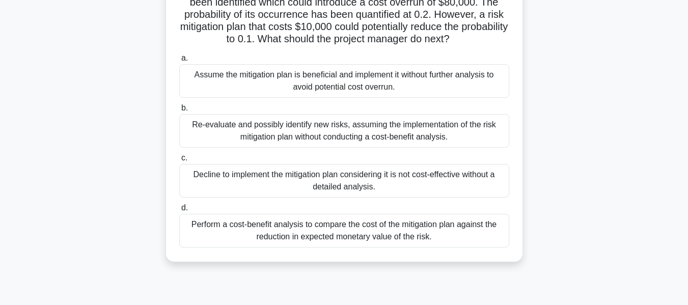
click at [372, 237] on div "Perform a cost-benefit analysis to compare the cost of the mitigation plan agai…" at bounding box center [344, 231] width 330 height 34
click at [179, 211] on input "d. Perform a cost-benefit analysis to compare the cost of the mitigation plan a…" at bounding box center [179, 208] width 0 height 7
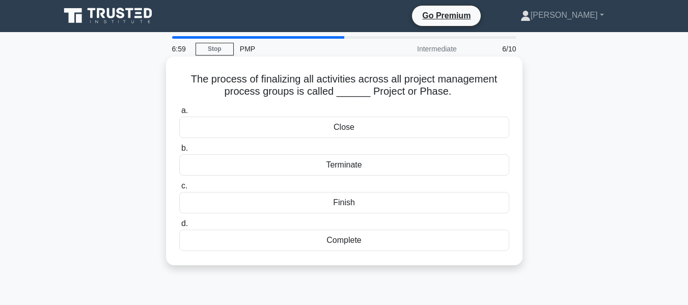
scroll to position [0, 0]
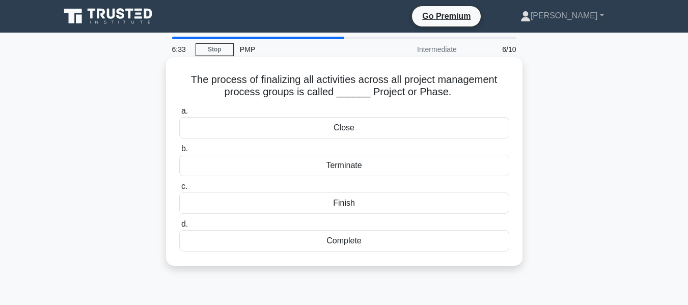
click at [362, 130] on div "Close" at bounding box center [344, 127] width 330 height 21
click at [179, 115] on input "a. Close" at bounding box center [179, 111] width 0 height 7
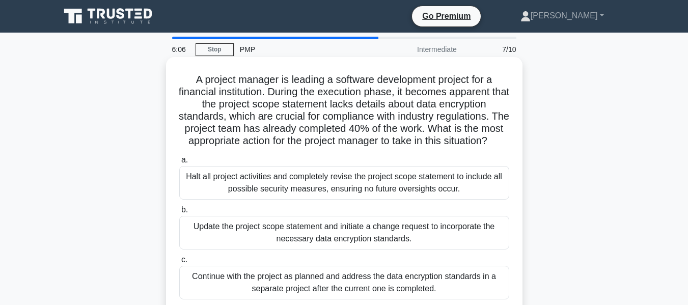
drag, startPoint x: 206, startPoint y: 78, endPoint x: 476, endPoint y: 152, distance: 279.9
click at [476, 148] on h5 "A project manager is leading a software development project for a financial ins…" at bounding box center [344, 110] width 332 height 74
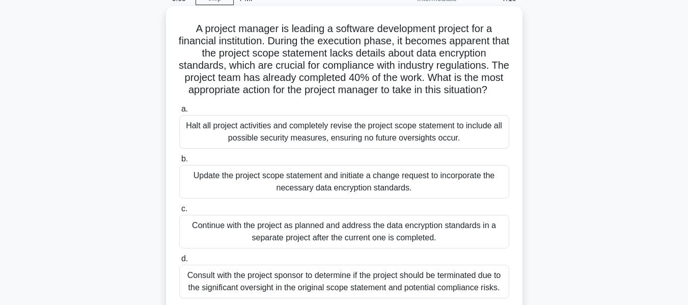
scroll to position [102, 0]
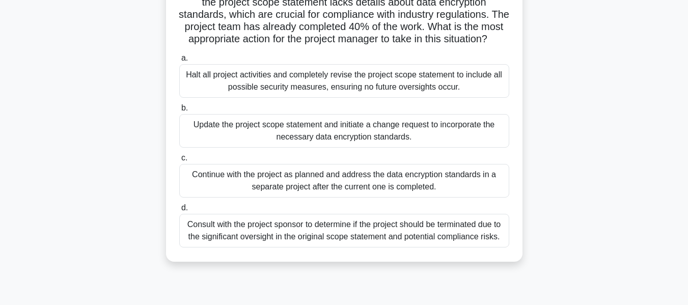
click at [409, 148] on div "Update the project scope statement and initiate a change request to incorporate…" at bounding box center [344, 131] width 330 height 34
click at [179, 111] on input "b. Update the project scope statement and initiate a change request to incorpor…" at bounding box center [179, 108] width 0 height 7
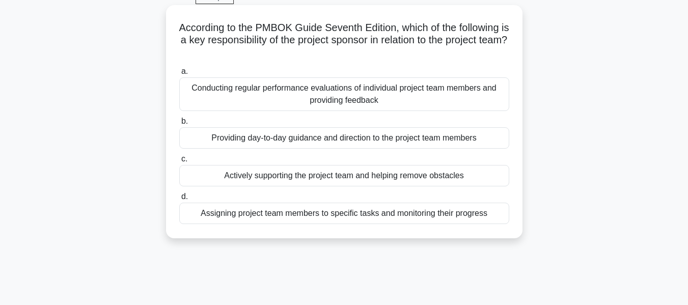
scroll to position [0, 0]
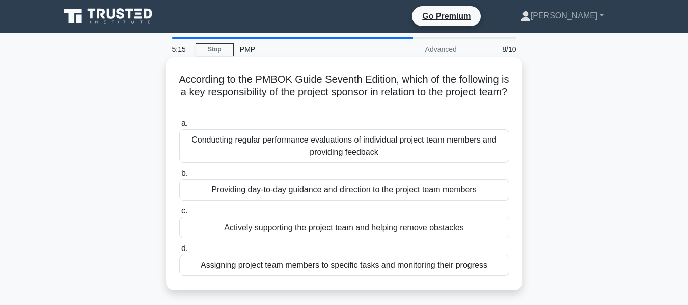
click at [412, 226] on div "Actively supporting the project team and helping remove obstacles" at bounding box center [344, 227] width 330 height 21
click at [179, 214] on input "c. Actively supporting the project team and helping remove obstacles" at bounding box center [179, 211] width 0 height 7
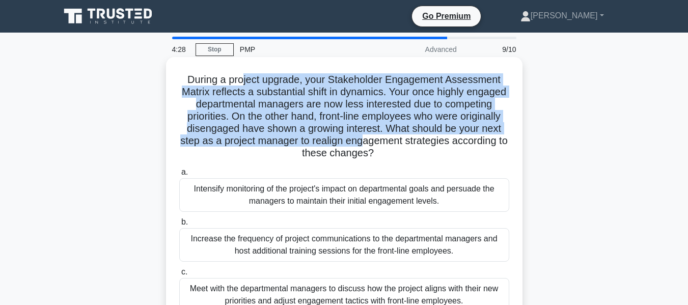
drag, startPoint x: 244, startPoint y: 79, endPoint x: 465, endPoint y: 136, distance: 227.6
click at [465, 136] on h5 "During a project upgrade, your Stakeholder Engagement Assessment Matrix reflect…" at bounding box center [344, 116] width 332 height 87
click at [470, 129] on h5 "During a project upgrade, your Stakeholder Engagement Assessment Matrix reflect…" at bounding box center [344, 116] width 332 height 87
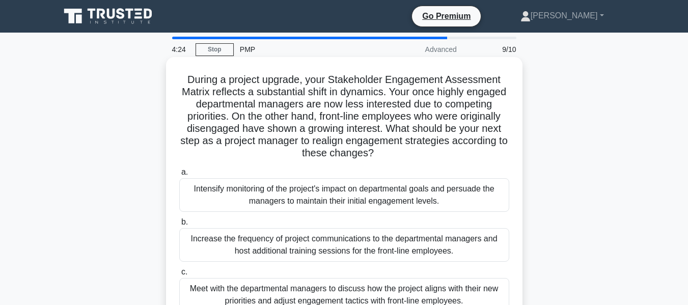
drag, startPoint x: 467, startPoint y: 128, endPoint x: 481, endPoint y: 152, distance: 27.2
click at [481, 152] on h5 "During a project upgrade, your Stakeholder Engagement Assessment Matrix reflect…" at bounding box center [344, 116] width 332 height 87
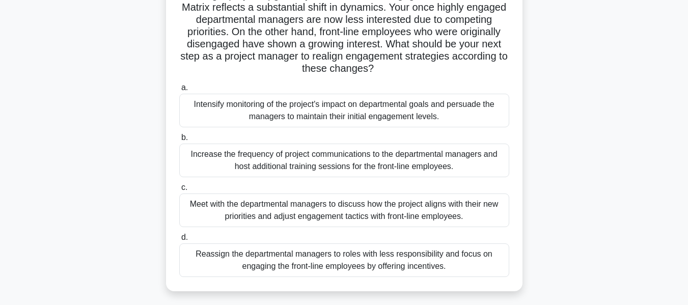
scroll to position [102, 0]
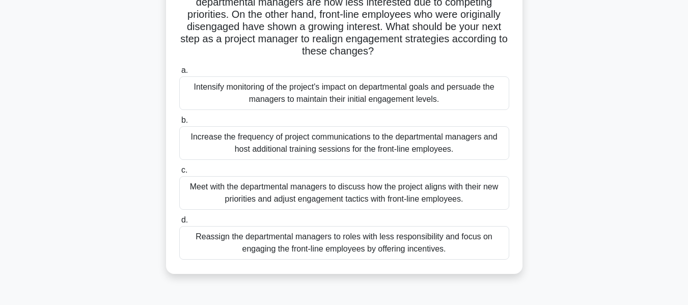
click at [423, 188] on div "Meet with the departmental managers to discuss how the project aligns with thei…" at bounding box center [344, 193] width 330 height 34
click at [179, 174] on input "c. Meet with the departmental managers to discuss how the project aligns with t…" at bounding box center [179, 170] width 0 height 7
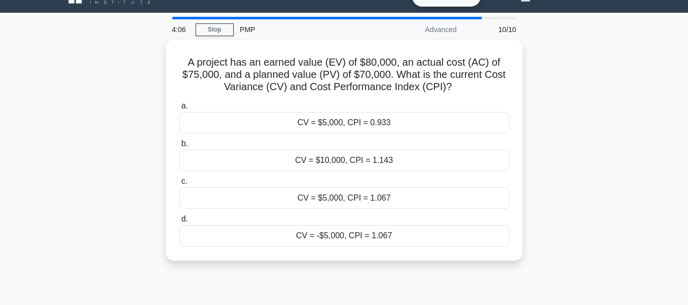
scroll to position [0, 0]
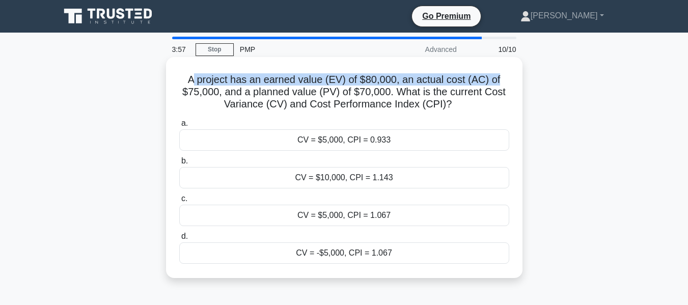
drag, startPoint x: 192, startPoint y: 81, endPoint x: 501, endPoint y: 80, distance: 309.0
click at [501, 80] on h5 "A project has an earned value (EV) of $80,000, an actual cost (AC) of $75,000, …" at bounding box center [344, 92] width 332 height 38
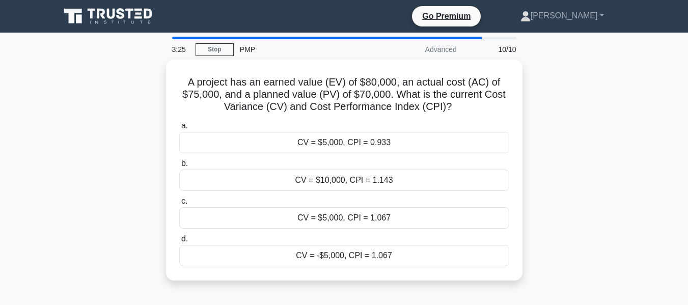
click at [535, 130] on div "A project has an earned value (EV) of $80,000, an actual cost (AC) of $75,000, …" at bounding box center [344, 176] width 580 height 233
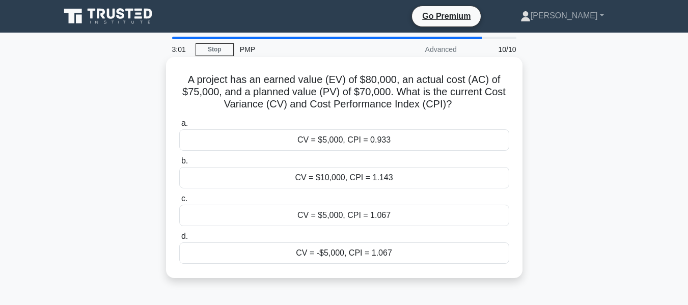
click at [386, 180] on div "CV = $10,000, CPI = 1.143" at bounding box center [344, 177] width 330 height 21
click at [179, 164] on input "b. CV = $10,000, CPI = 1.143" at bounding box center [179, 161] width 0 height 7
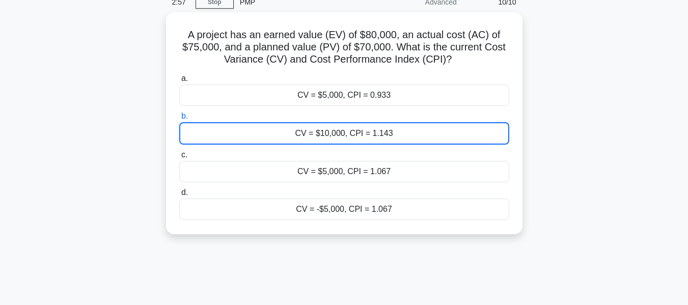
scroll to position [245, 0]
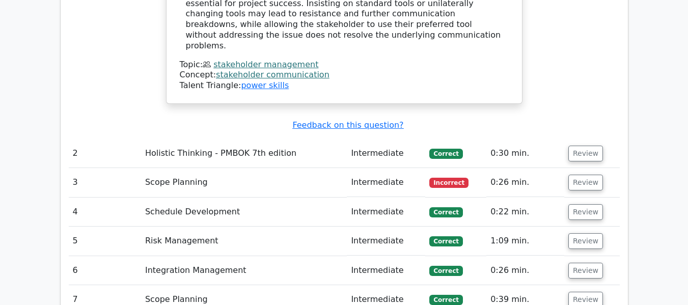
scroll to position [1425, 0]
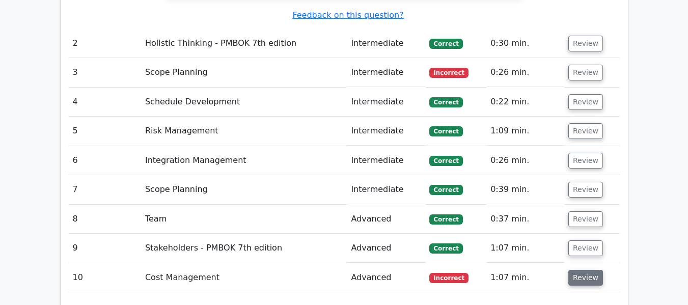
click at [580, 270] on button "Review" at bounding box center [585, 278] width 35 height 16
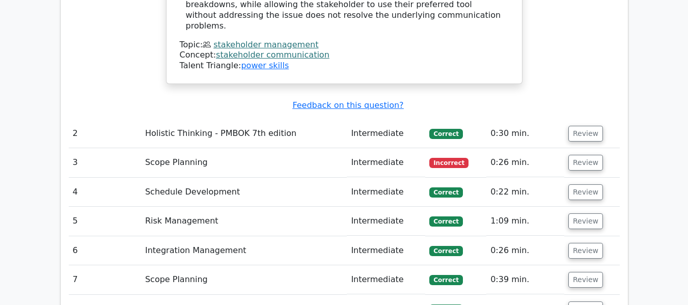
scroll to position [1324, 0]
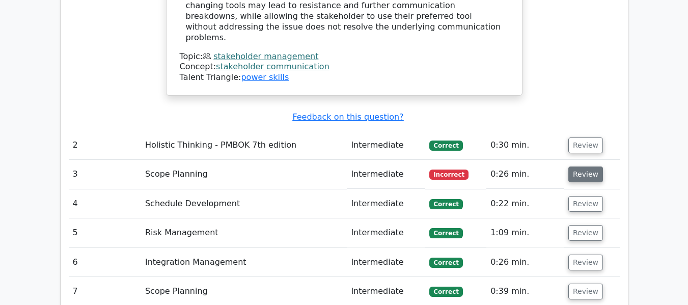
click at [587, 166] on button "Review" at bounding box center [585, 174] width 35 height 16
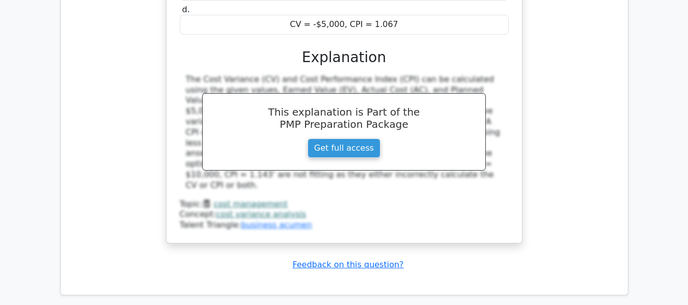
scroll to position [2749, 0]
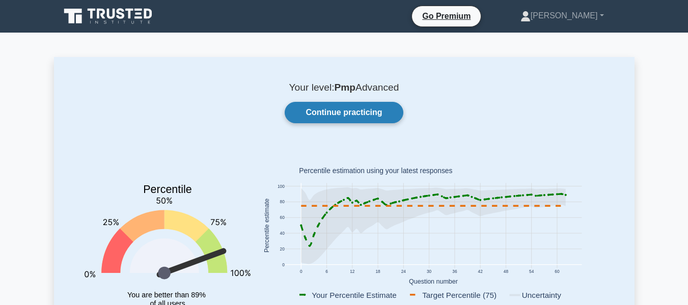
click at [362, 110] on link "Continue practicing" at bounding box center [344, 112] width 118 height 21
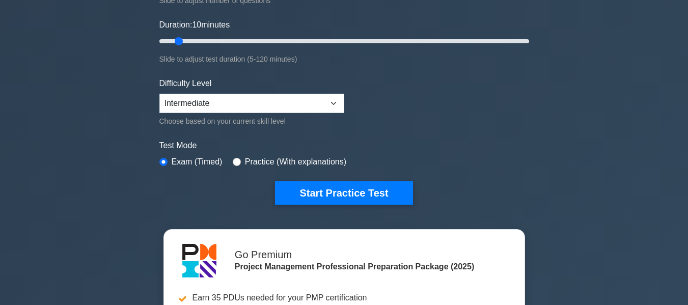
scroll to position [255, 0]
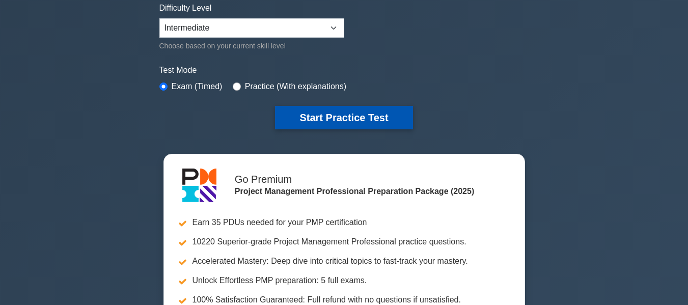
click at [386, 117] on button "Start Practice Test" at bounding box center [343, 117] width 137 height 23
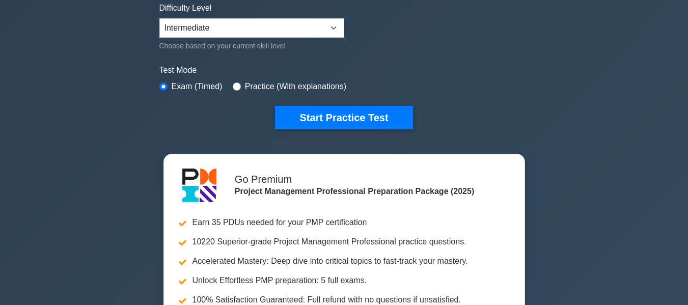
click at [587, 115] on div "Project Management Professional Customize Your Next Practice Test Topics Scope …" at bounding box center [344, 88] width 688 height 621
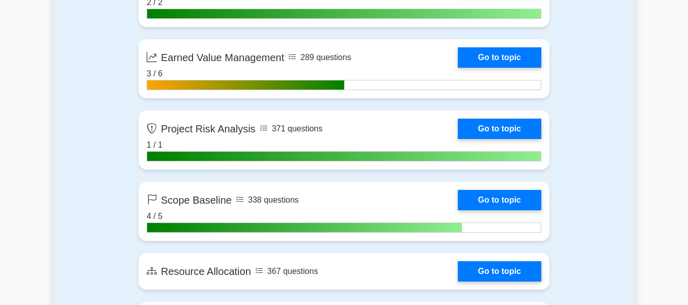
scroll to position [1935, 0]
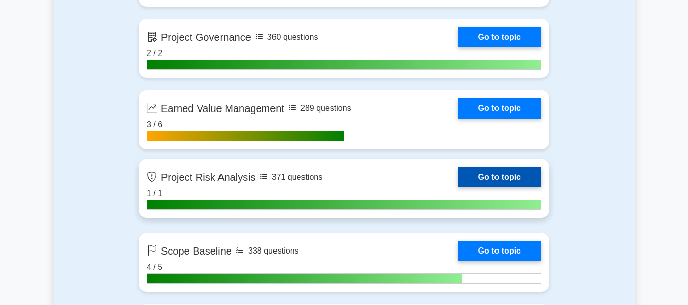
click at [505, 173] on link "Go to topic" at bounding box center [499, 177] width 83 height 20
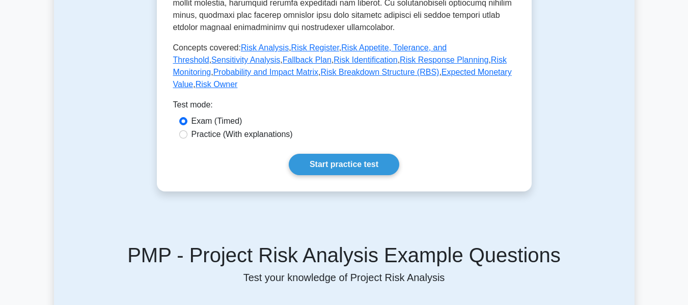
scroll to position [509, 0]
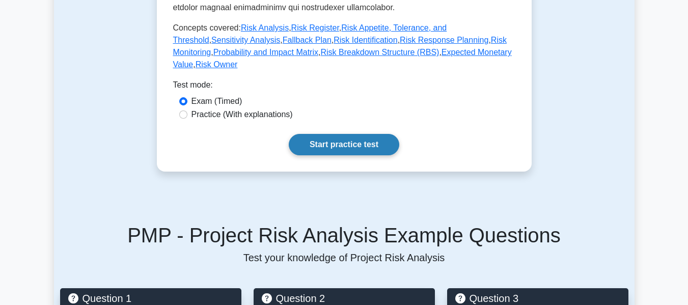
click at [319, 134] on link "Start practice test" at bounding box center [344, 144] width 110 height 21
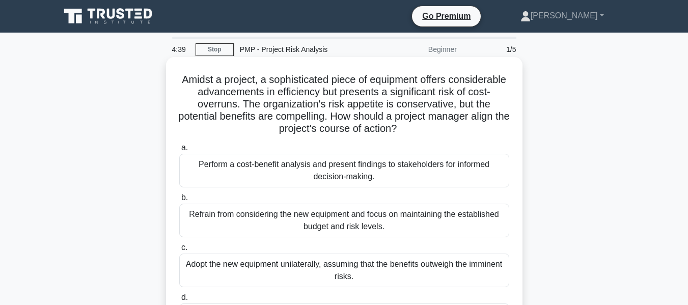
drag, startPoint x: 209, startPoint y: 82, endPoint x: 483, endPoint y: 131, distance: 278.1
click at [483, 131] on h5 "Amidst a project, a sophisticated piece of equipment offers considerable advanc…" at bounding box center [344, 104] width 332 height 62
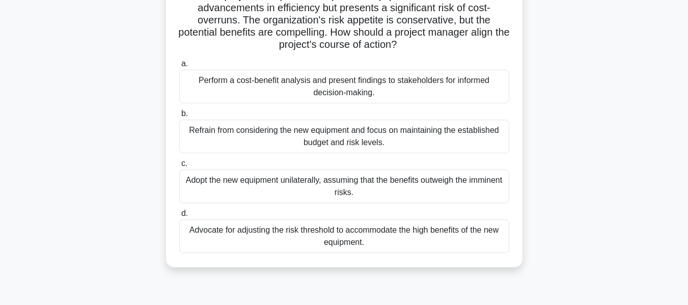
scroll to position [102, 0]
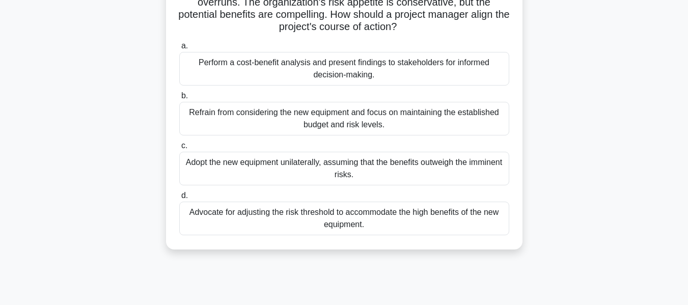
click at [346, 80] on div "Perform a cost-benefit analysis and present findings to stakeholders for inform…" at bounding box center [344, 69] width 330 height 34
click at [179, 49] on input "a. Perform a cost-benefit analysis and present findings to stakeholders for inf…" at bounding box center [179, 46] width 0 height 7
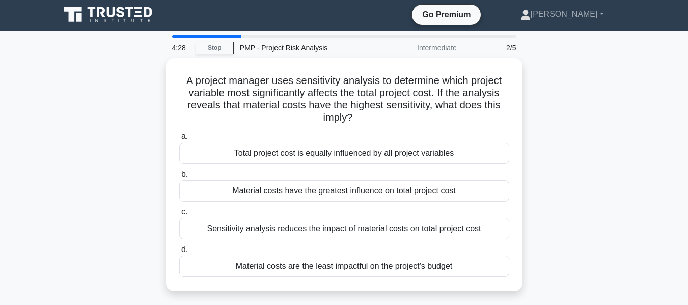
scroll to position [0, 0]
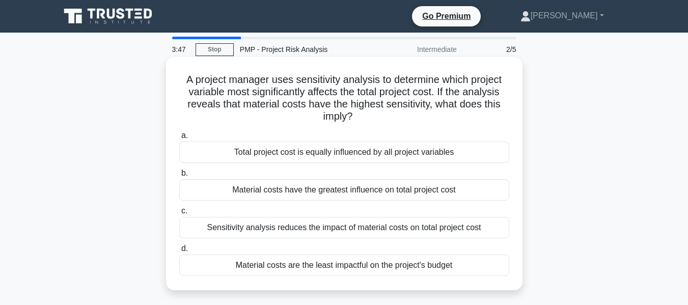
click at [390, 193] on div "Material costs have the greatest influence on total project cost" at bounding box center [344, 189] width 330 height 21
click at [179, 177] on input "b. Material costs have the greatest influence on total project cost" at bounding box center [179, 173] width 0 height 7
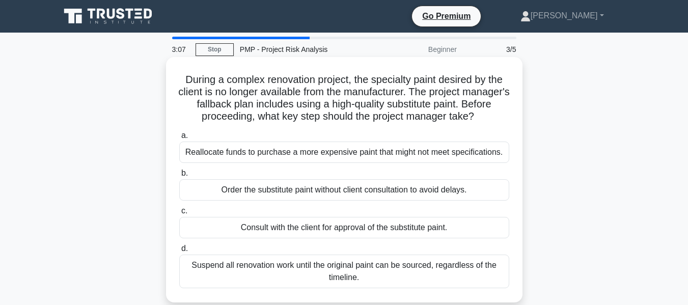
click at [329, 231] on div "Consult with the client for approval of the substitute paint." at bounding box center [344, 227] width 330 height 21
click at [179, 214] on input "c. Consult with the client for approval of the substitute paint." at bounding box center [179, 211] width 0 height 7
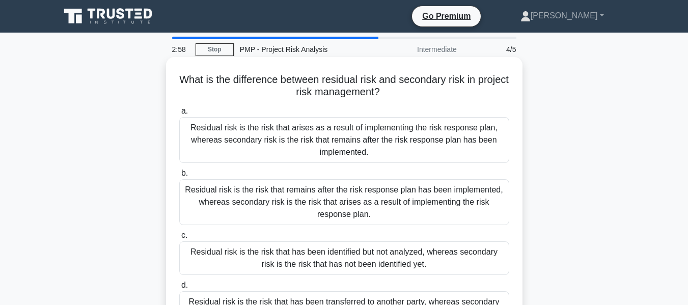
click at [307, 139] on div "Residual risk is the risk that arises as a result of implementing the risk resp…" at bounding box center [344, 140] width 330 height 46
click at [179, 115] on input "a. Residual risk is the risk that arises as a result of implementing the risk r…" at bounding box center [179, 111] width 0 height 7
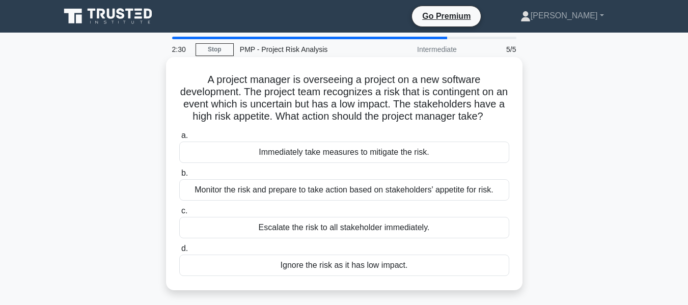
drag, startPoint x: 382, startPoint y: 80, endPoint x: 382, endPoint y: 128, distance: 48.4
click at [382, 123] on h5 "A project manager is overseeing a project on a new software development. The pr…" at bounding box center [344, 98] width 332 height 50
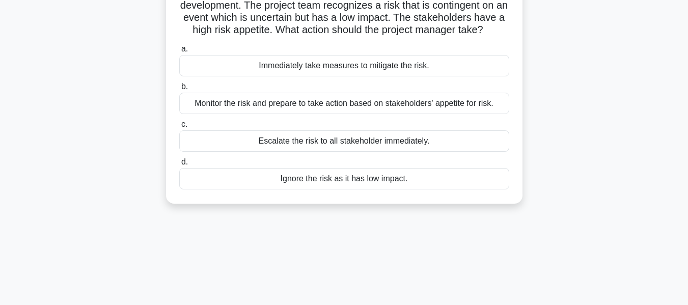
scroll to position [102, 0]
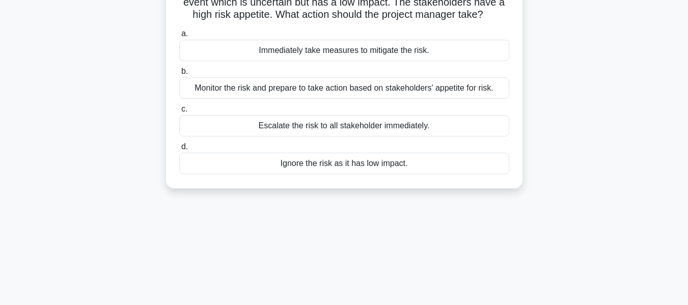
click at [359, 99] on div "Monitor the risk and prepare to take action based on stakeholders' appetite for…" at bounding box center [344, 87] width 330 height 21
click at [179, 75] on input "b. Monitor the risk and prepare to take action based on stakeholders' appetite …" at bounding box center [179, 71] width 0 height 7
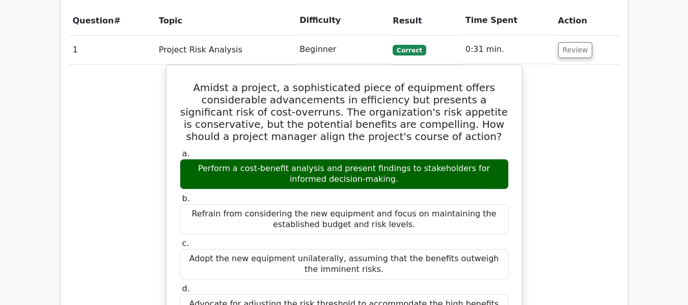
scroll to position [662, 0]
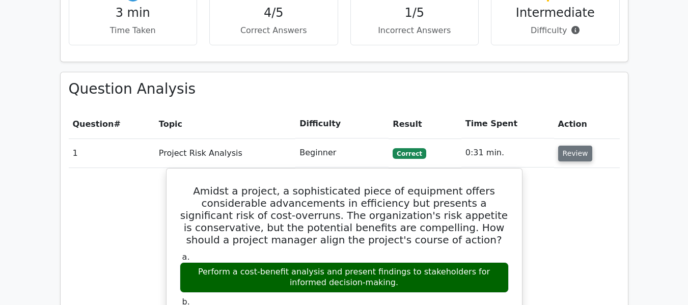
click at [577, 146] on button "Review" at bounding box center [575, 154] width 35 height 16
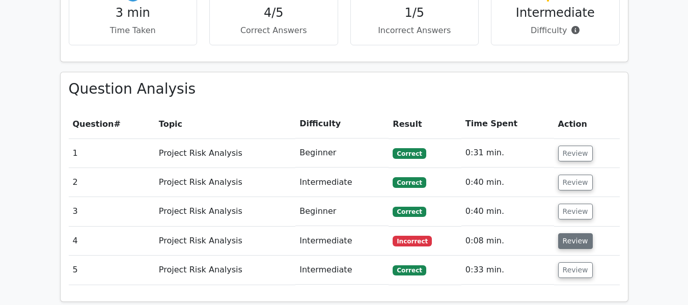
click at [582, 233] on button "Review" at bounding box center [575, 241] width 35 height 16
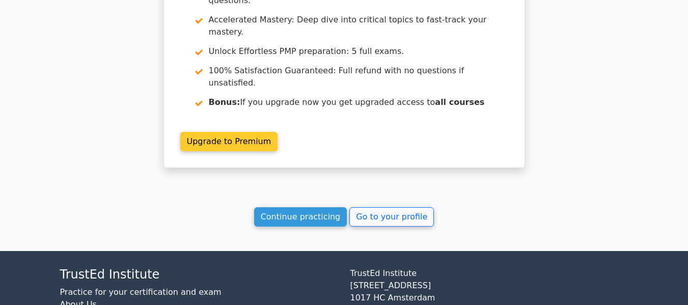
scroll to position [1575, 0]
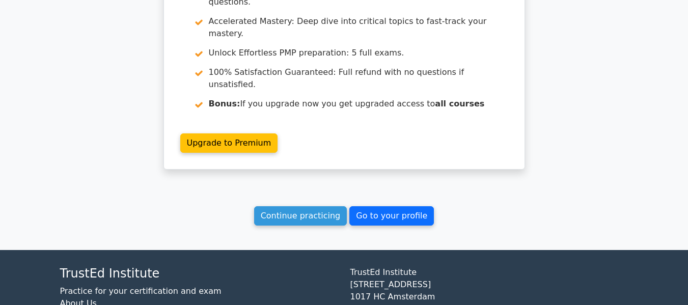
drag, startPoint x: 384, startPoint y: 154, endPoint x: 376, endPoint y: 157, distance: 8.9
click at [384, 206] on link "Go to your profile" at bounding box center [391, 215] width 85 height 19
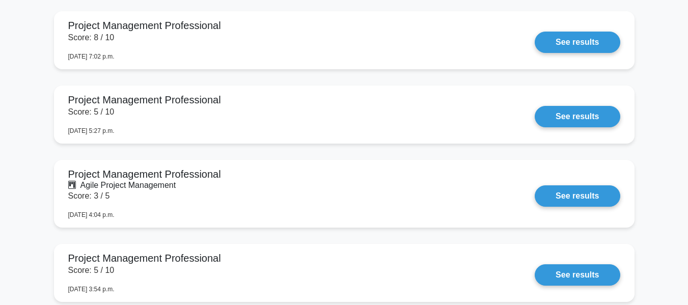
scroll to position [1782, 0]
